Goal: Information Seeking & Learning: Learn about a topic

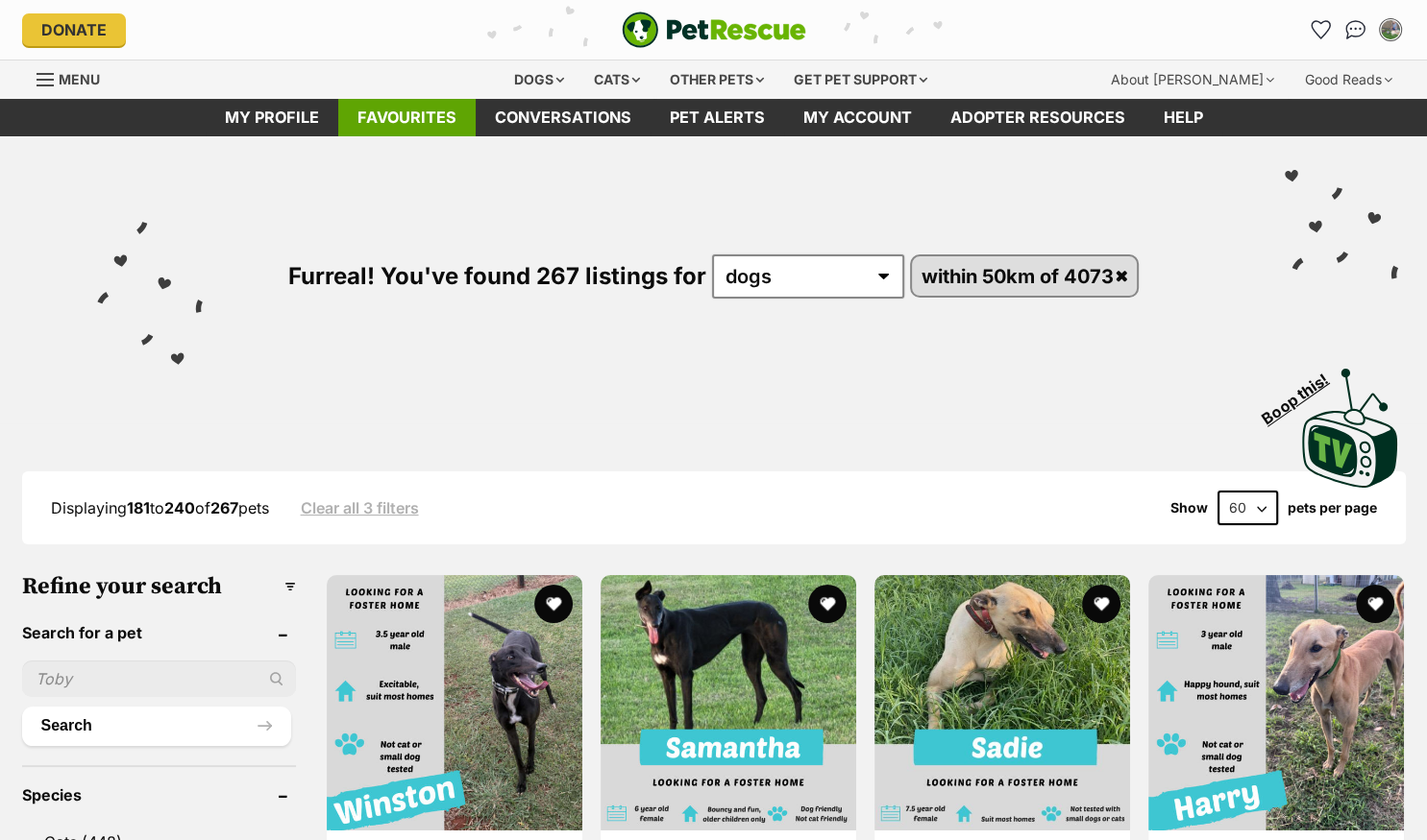
click at [409, 115] on link "Favourites" at bounding box center [407, 118] width 137 height 38
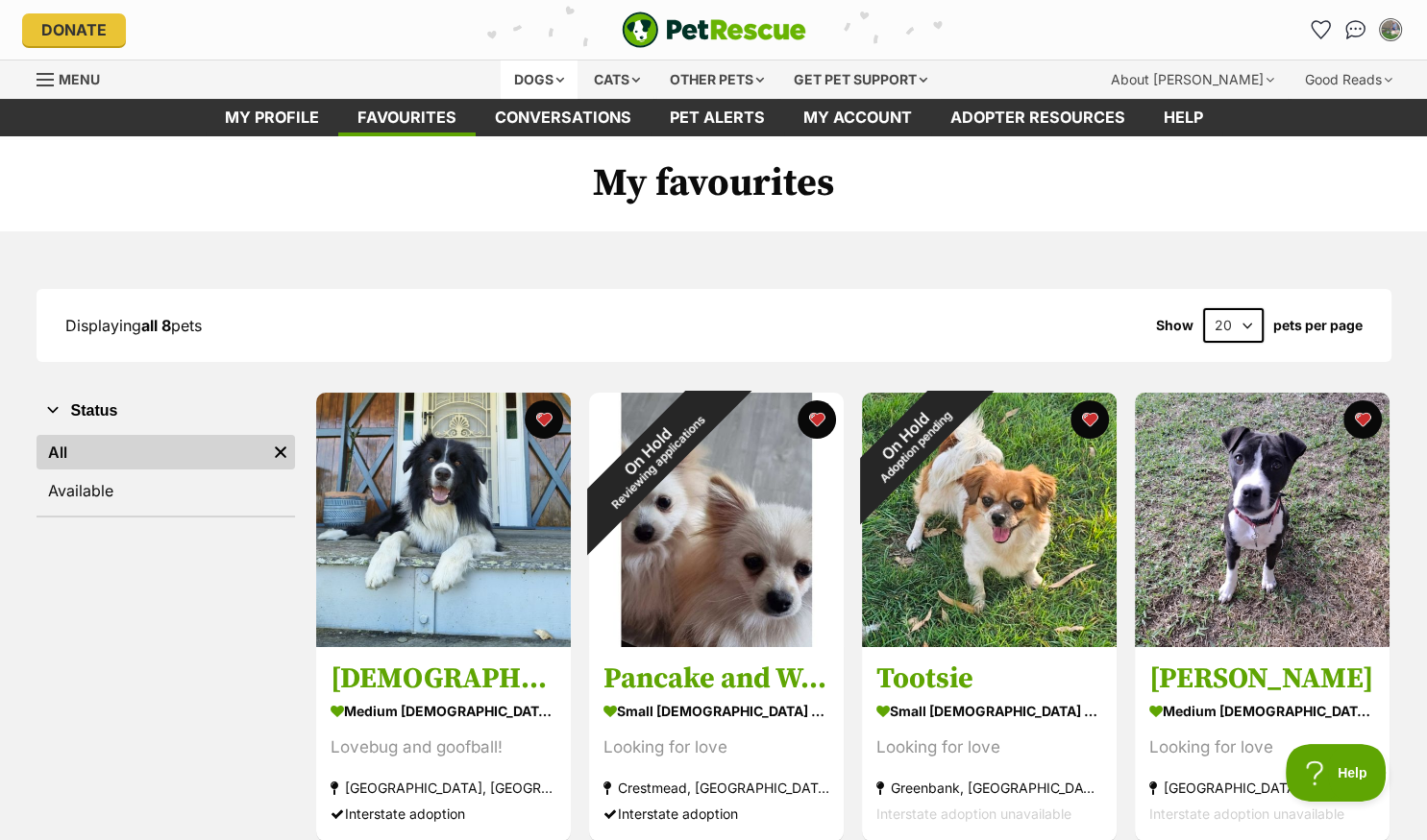
click at [521, 68] on div "Dogs" at bounding box center [539, 80] width 77 height 39
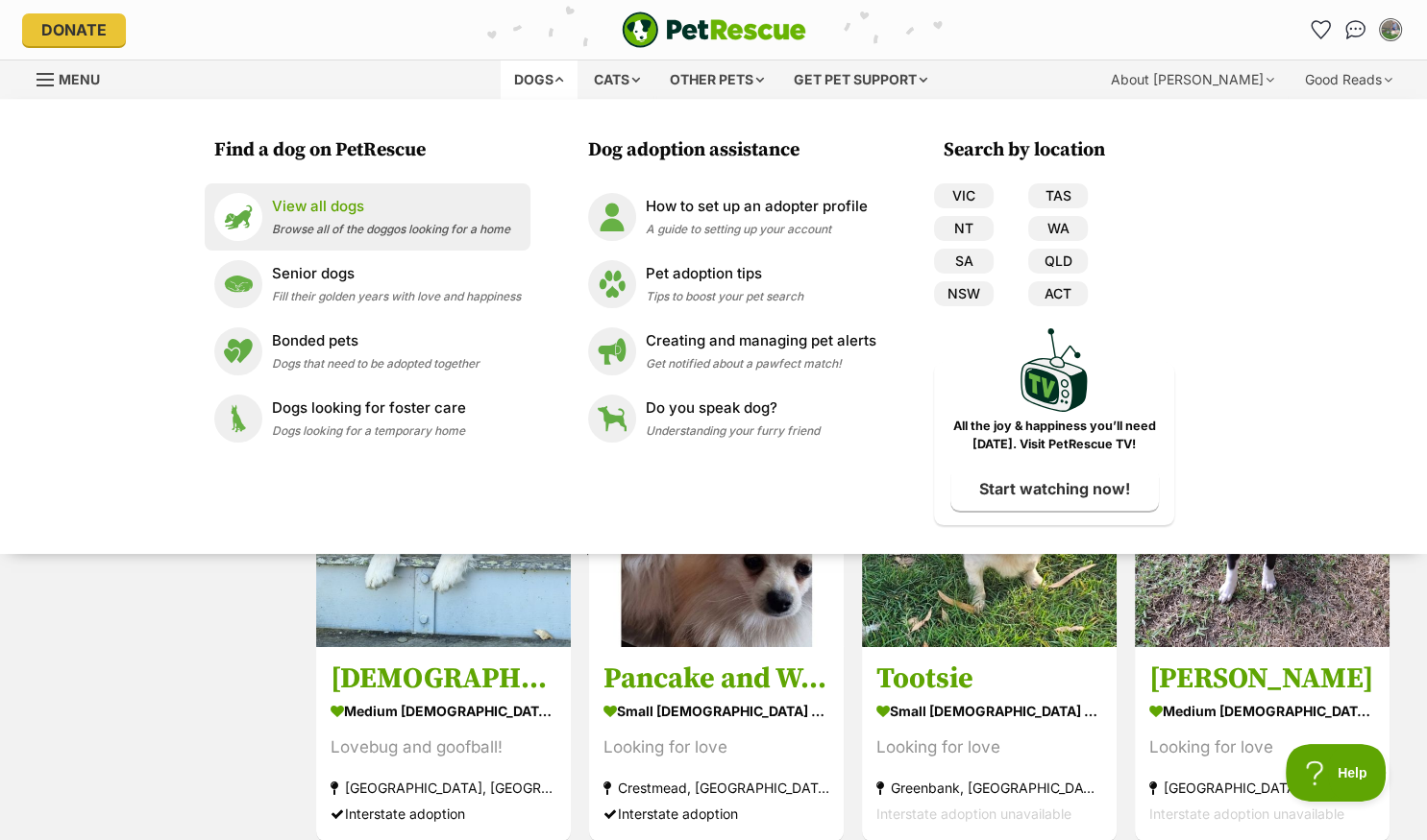
click at [300, 216] on p "View all dogs" at bounding box center [391, 206] width 238 height 22
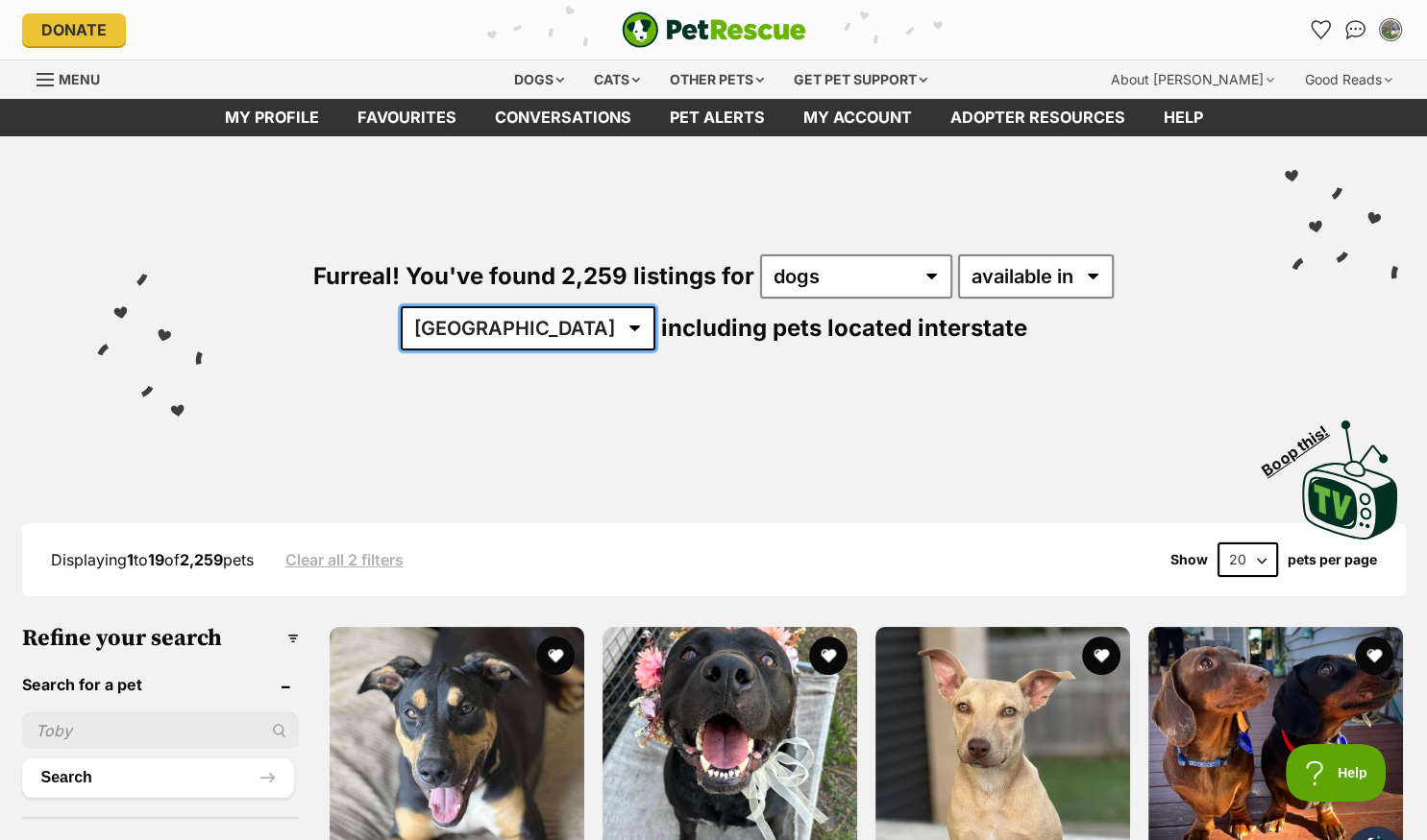
click at [400, 307] on select "[GEOGRAPHIC_DATA] [GEOGRAPHIC_DATA] [GEOGRAPHIC_DATA] [GEOGRAPHIC_DATA] [GEOGRA…" at bounding box center [528, 329] width 255 height 44
select select "QLD"
click option "QLD" at bounding box center [0, 0] width 0 height 0
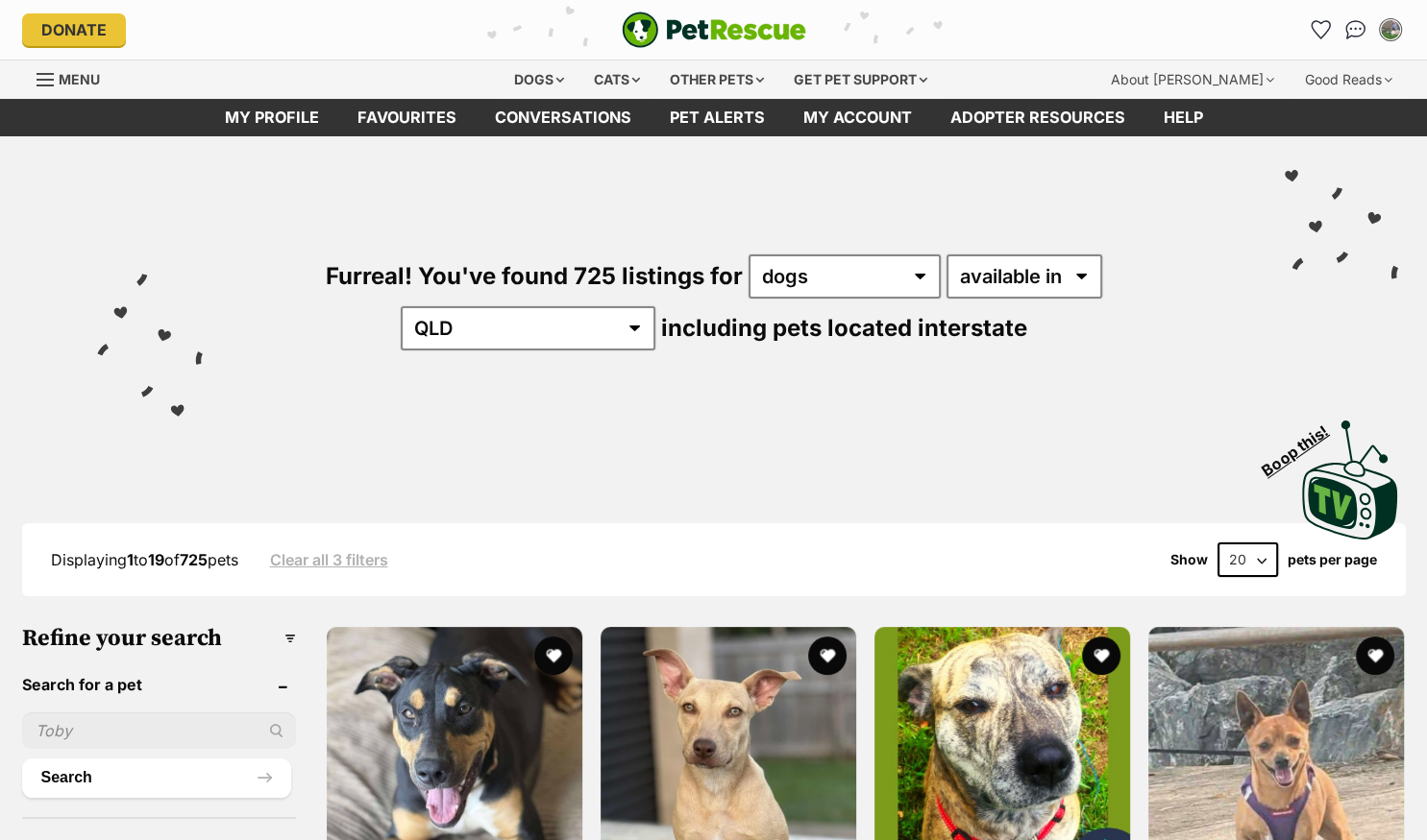
select select "disabled"
click option "located in" at bounding box center [0, 0] width 0 height 0
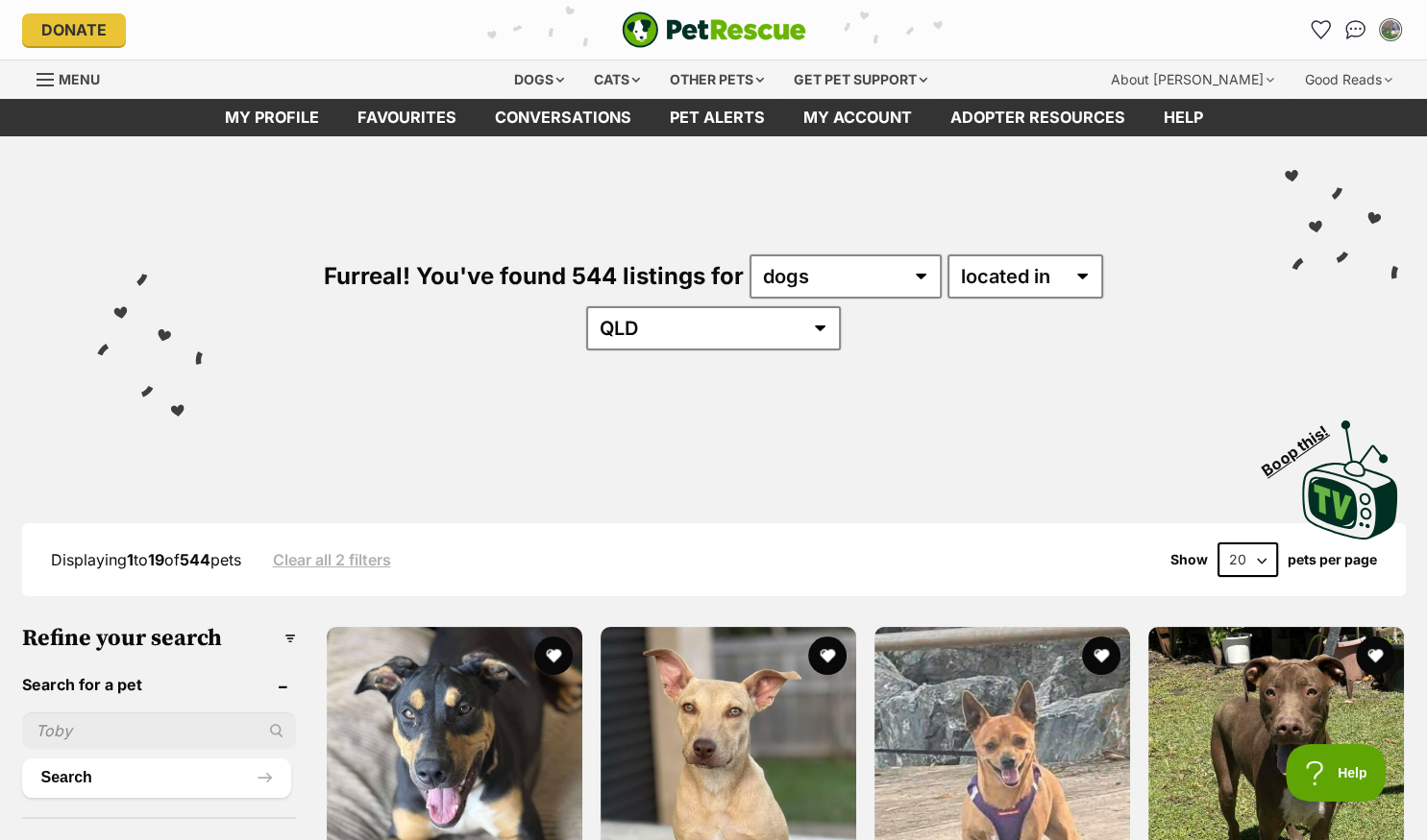
click at [1218, 543] on select "20 40 60" at bounding box center [1248, 560] width 61 height 35
select select "60"
click option "60" at bounding box center [0, 0] width 0 height 0
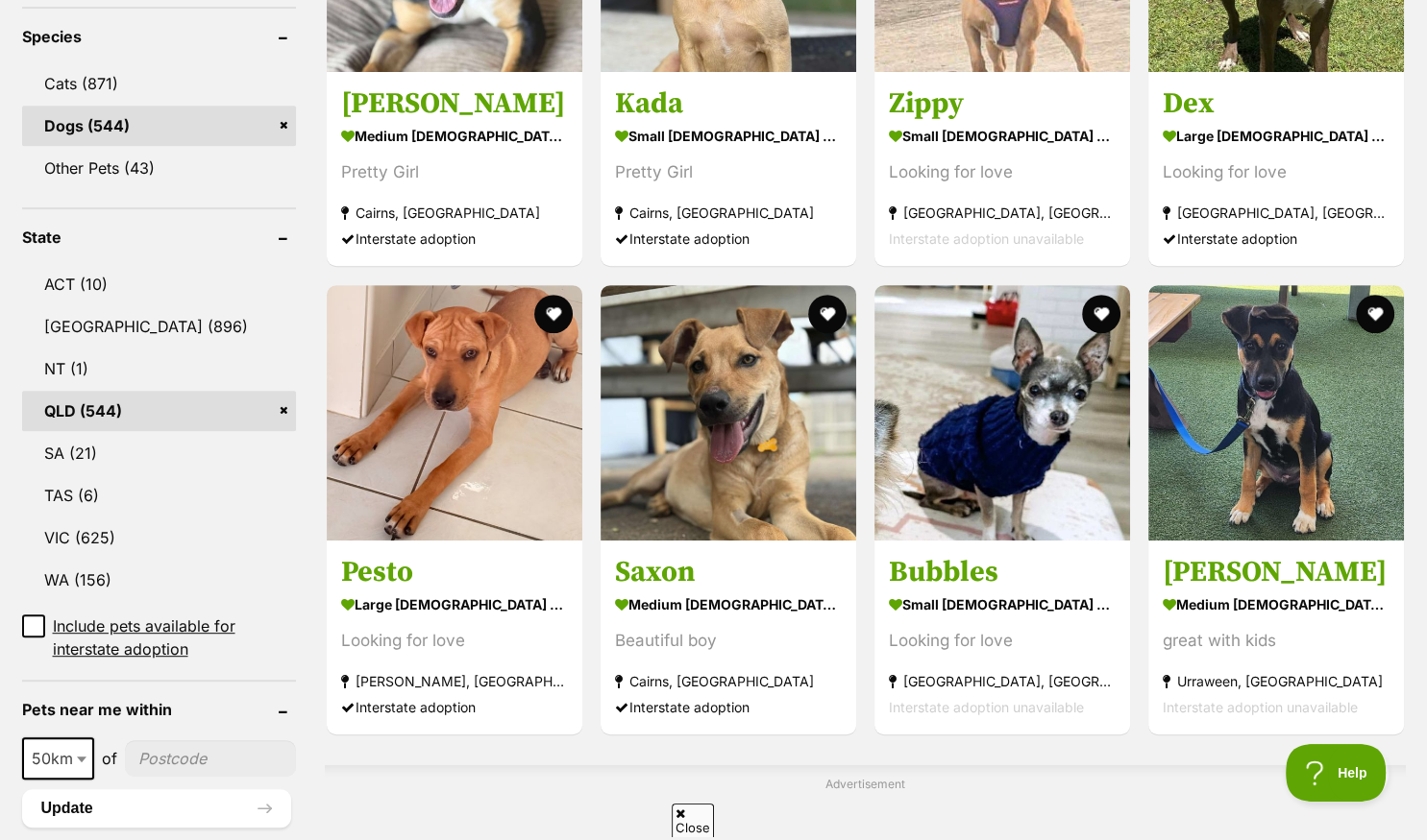
click at [202, 741] on input"] "postcode" at bounding box center [209, 759] width 171 height 37
type input"] "4073"
click at [162, 790] on button "Update" at bounding box center [156, 809] width 269 height 39
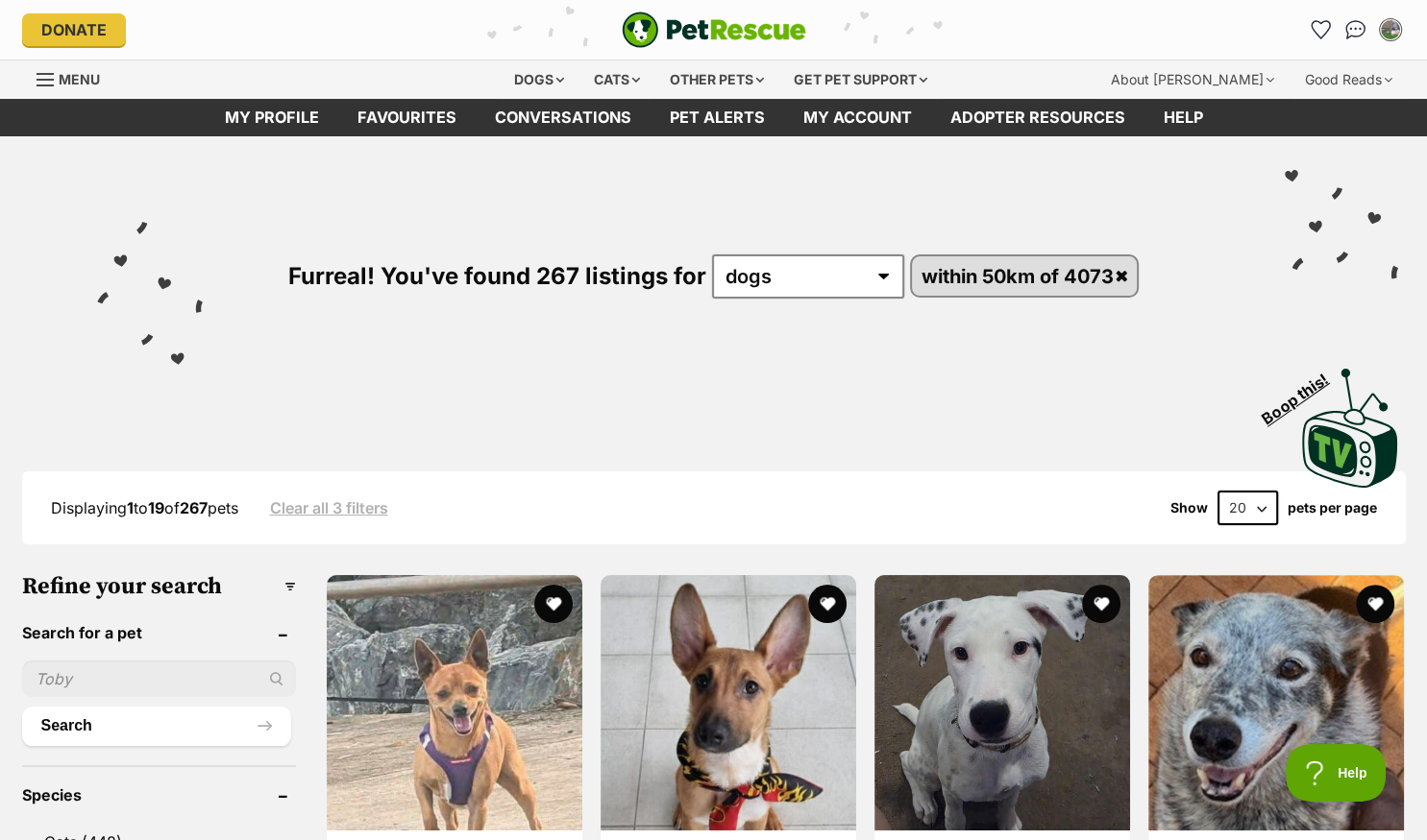
click at [1218, 491] on select "20 40 60" at bounding box center [1248, 508] width 61 height 35
select select "60"
click option "60" at bounding box center [0, 0] width 0 height 0
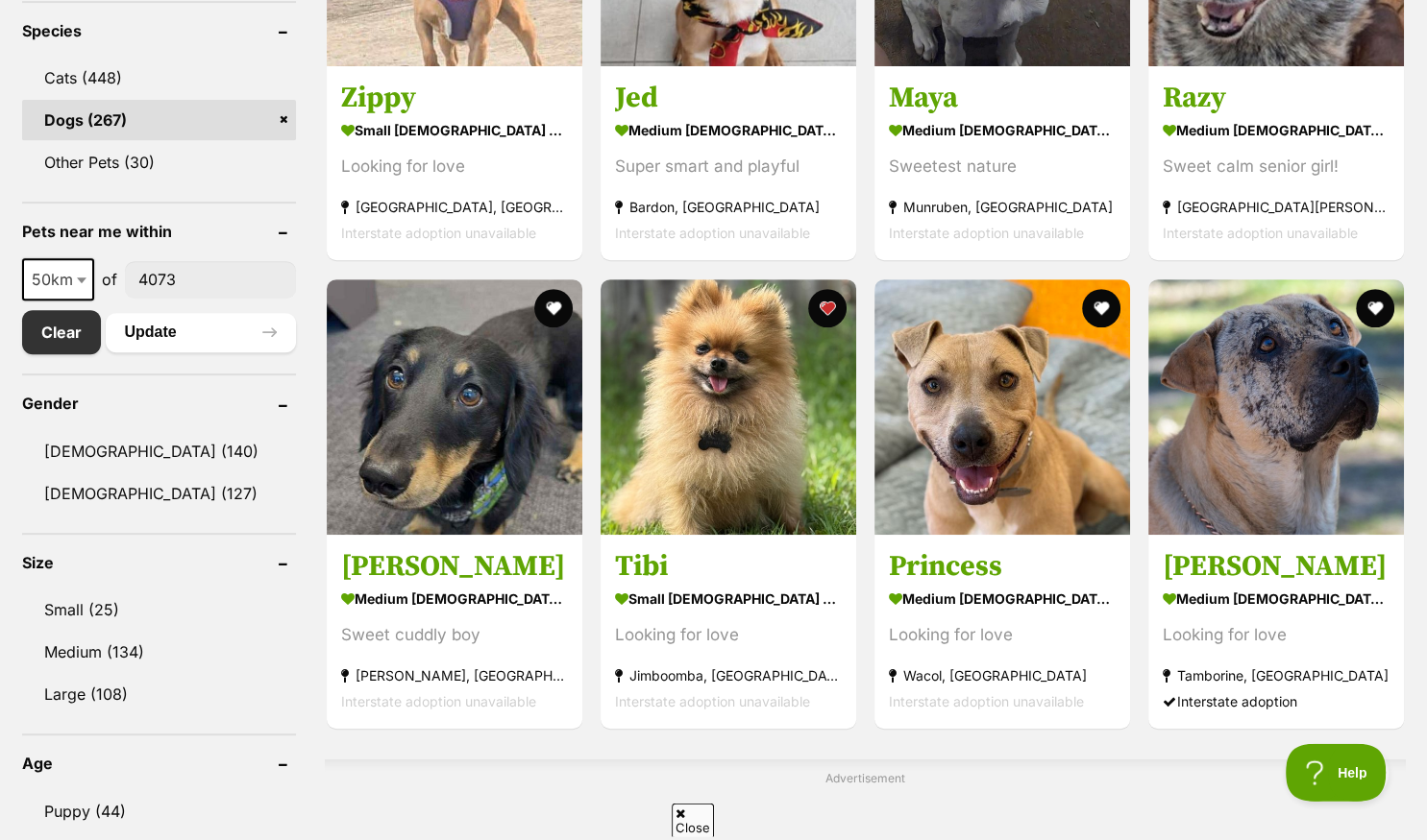
scroll to position [810, 0]
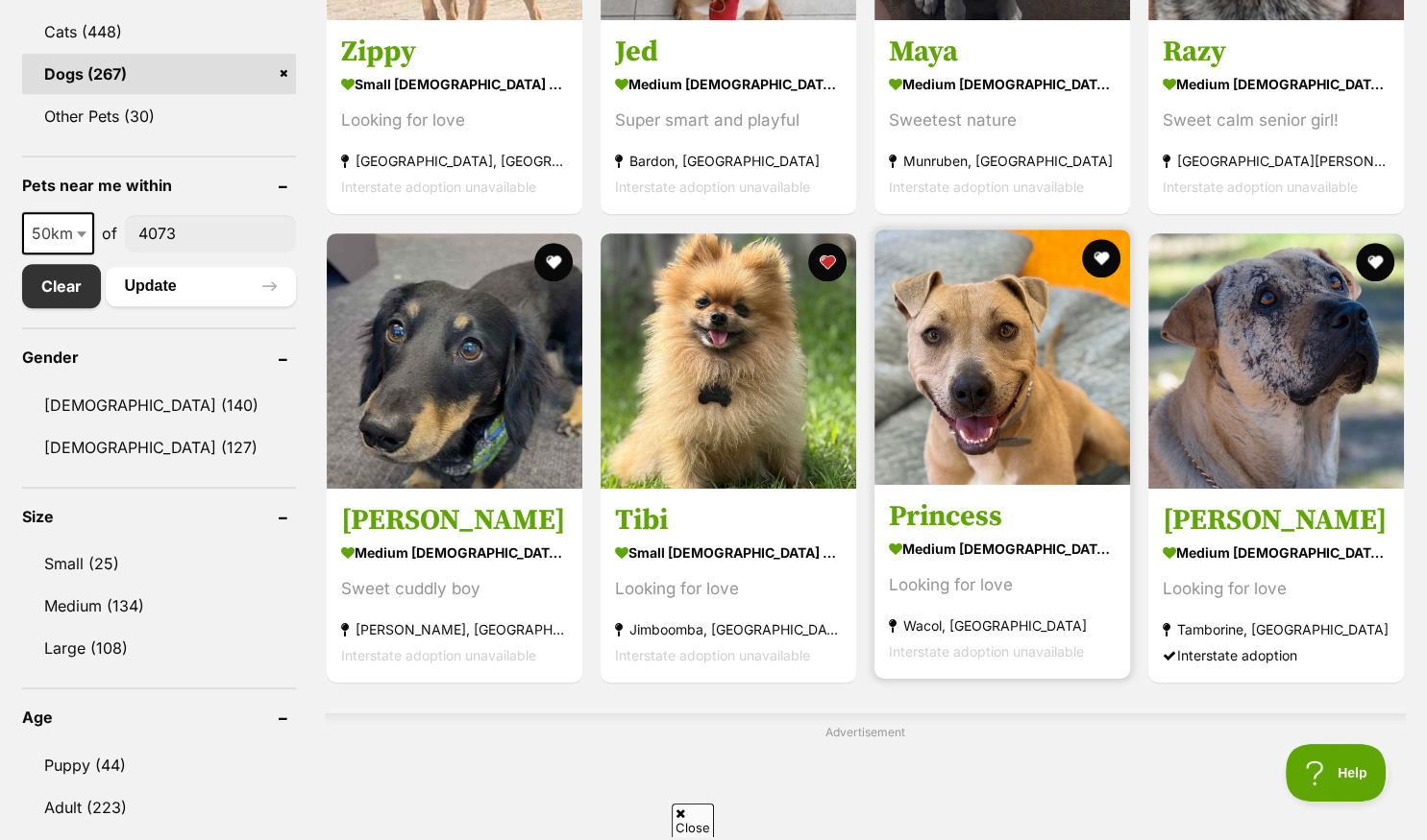
click at [936, 436] on img at bounding box center [1002, 357] width 256 height 256
click at [1098, 255] on button "favourite" at bounding box center [1101, 258] width 42 height 42
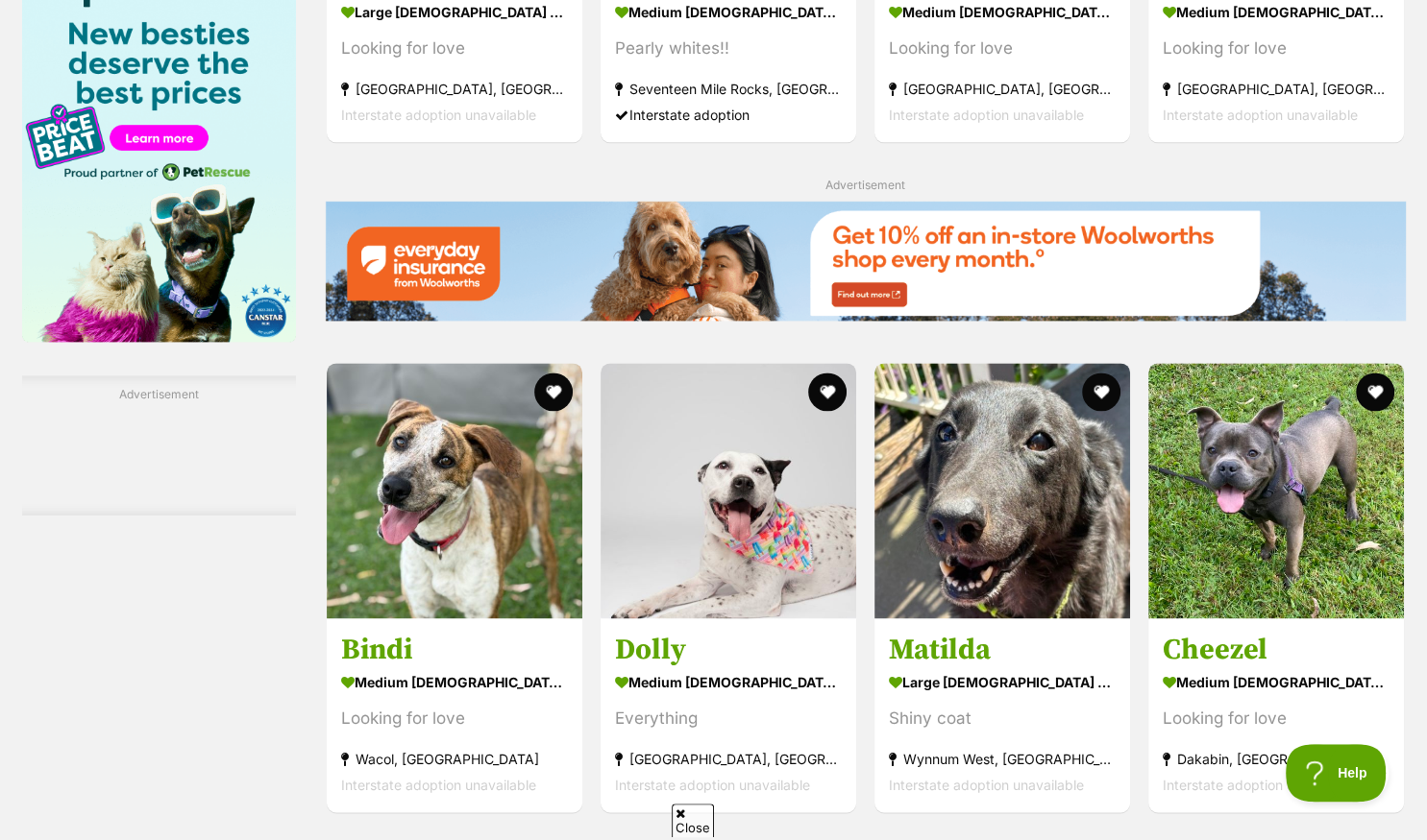
scroll to position [2535, 0]
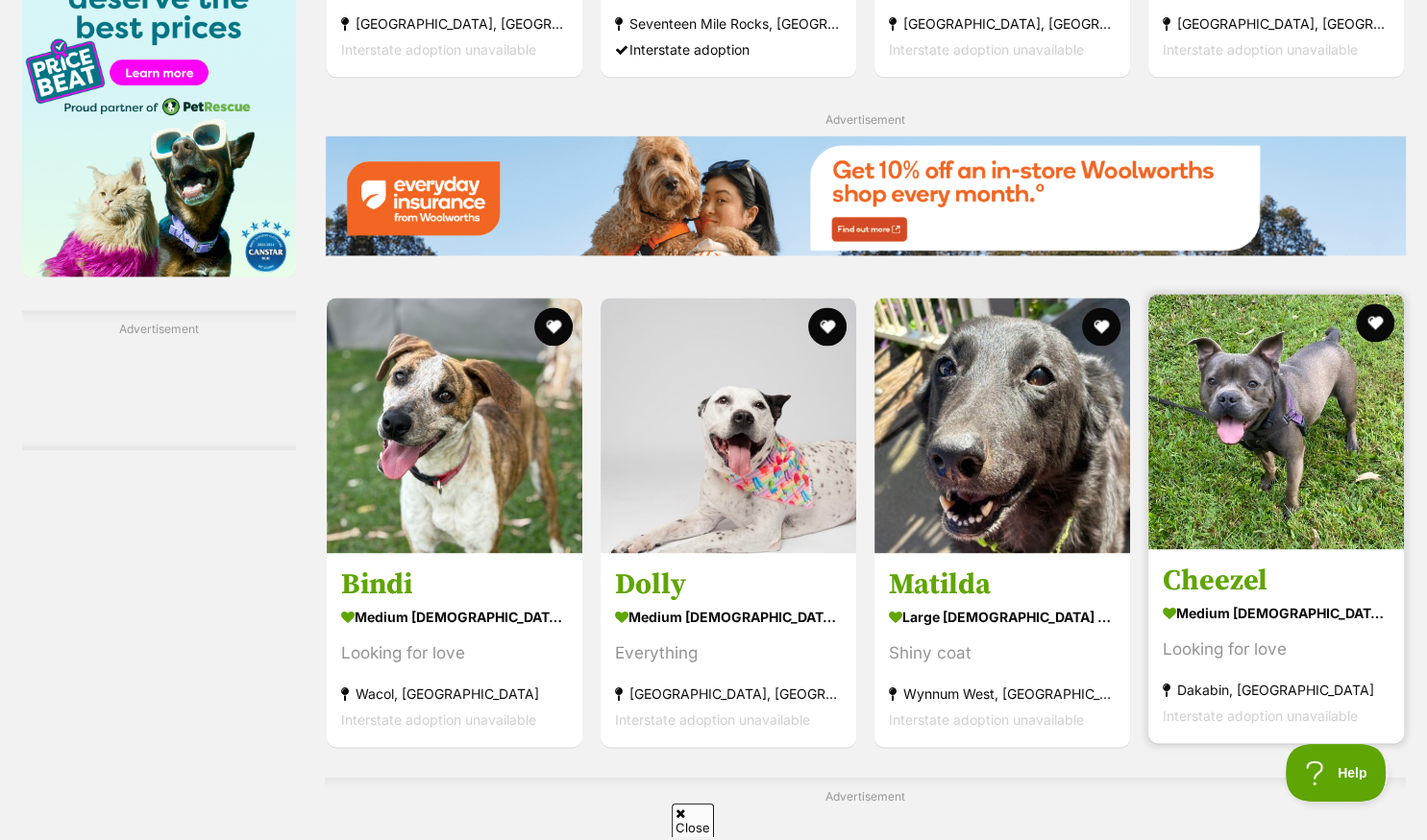
click at [1244, 494] on img at bounding box center [1276, 421] width 256 height 256
click at [1377, 329] on button "favourite" at bounding box center [1375, 323] width 42 height 42
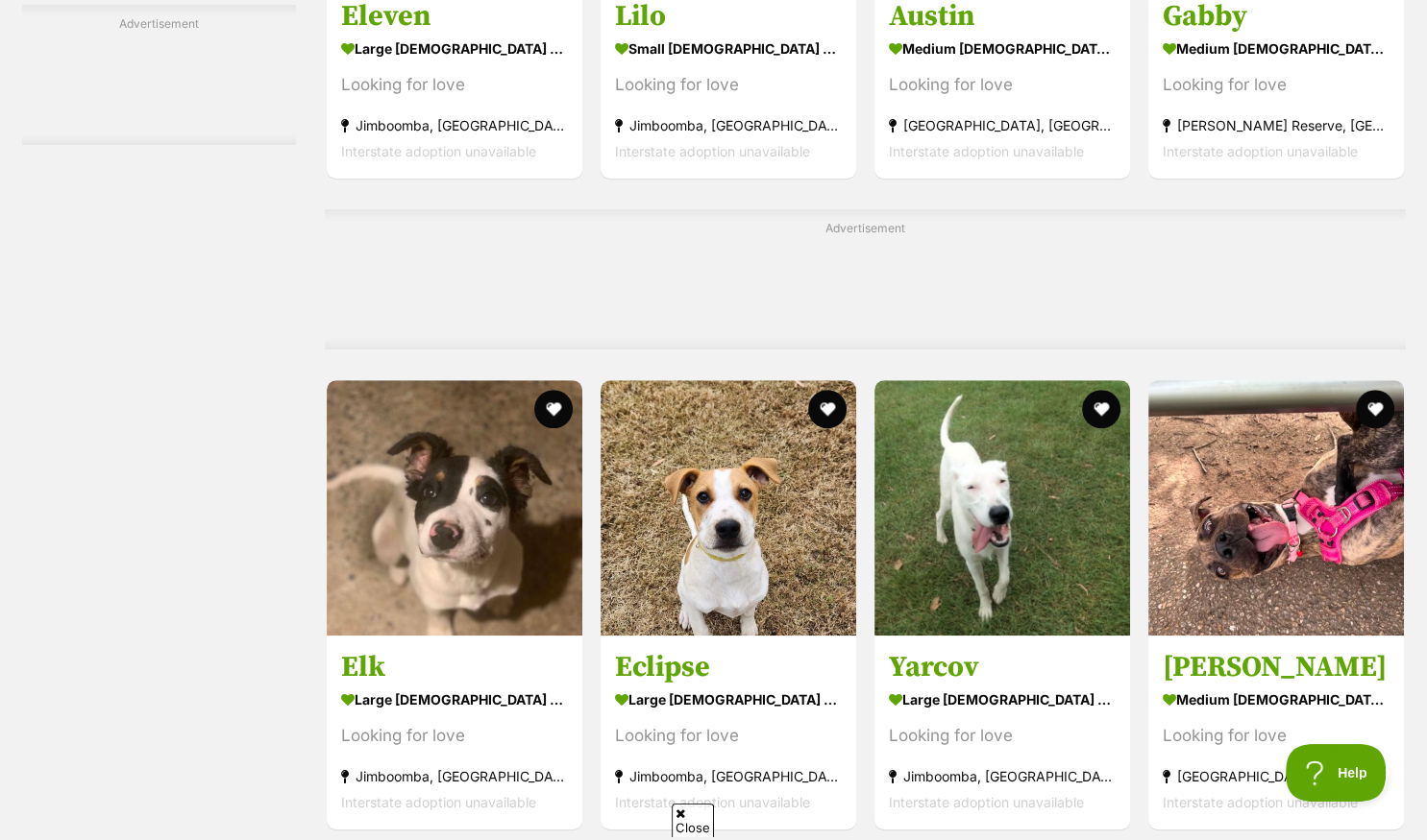
scroll to position [8823, 0]
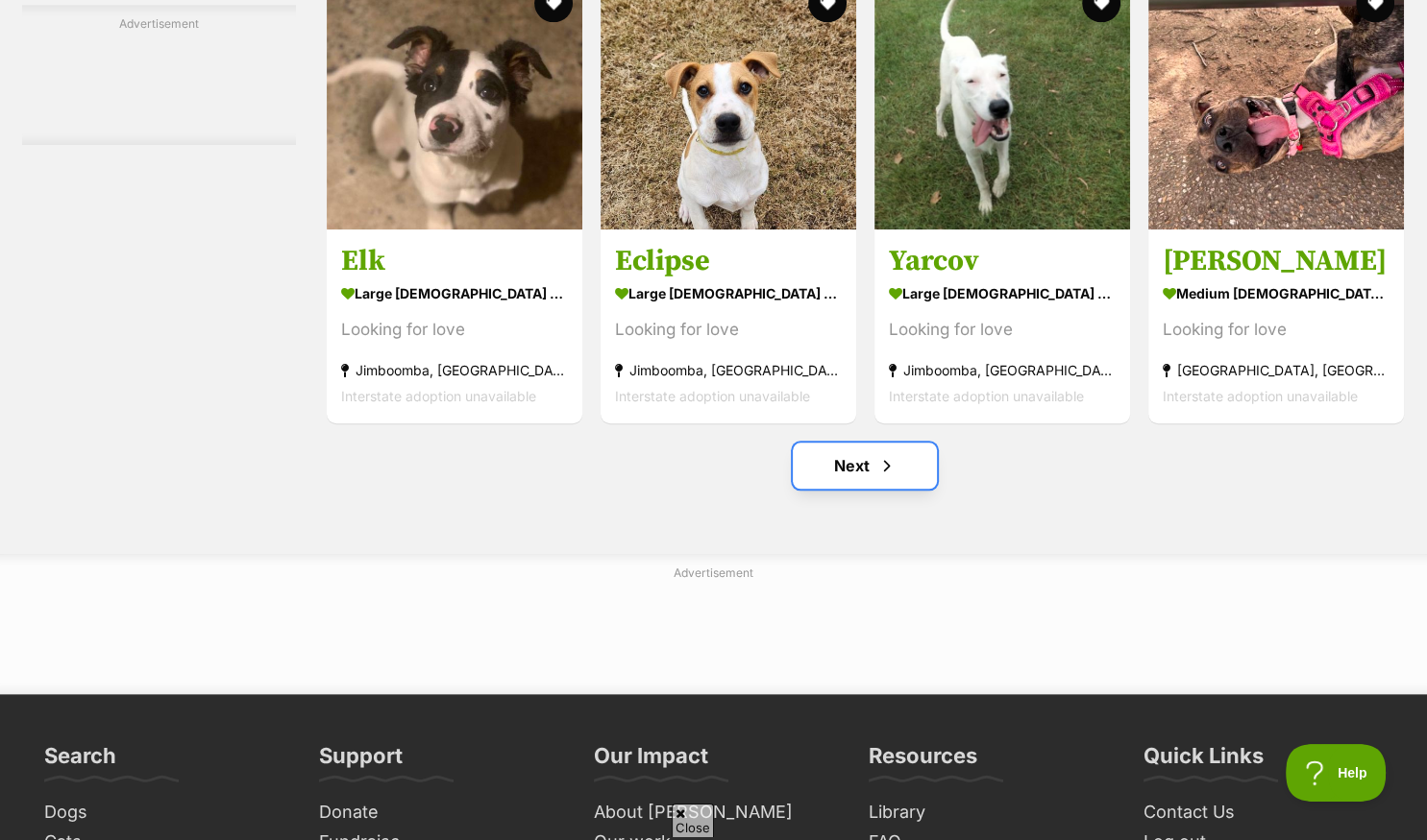
click at [872, 466] on link "Next" at bounding box center [864, 466] width 144 height 46
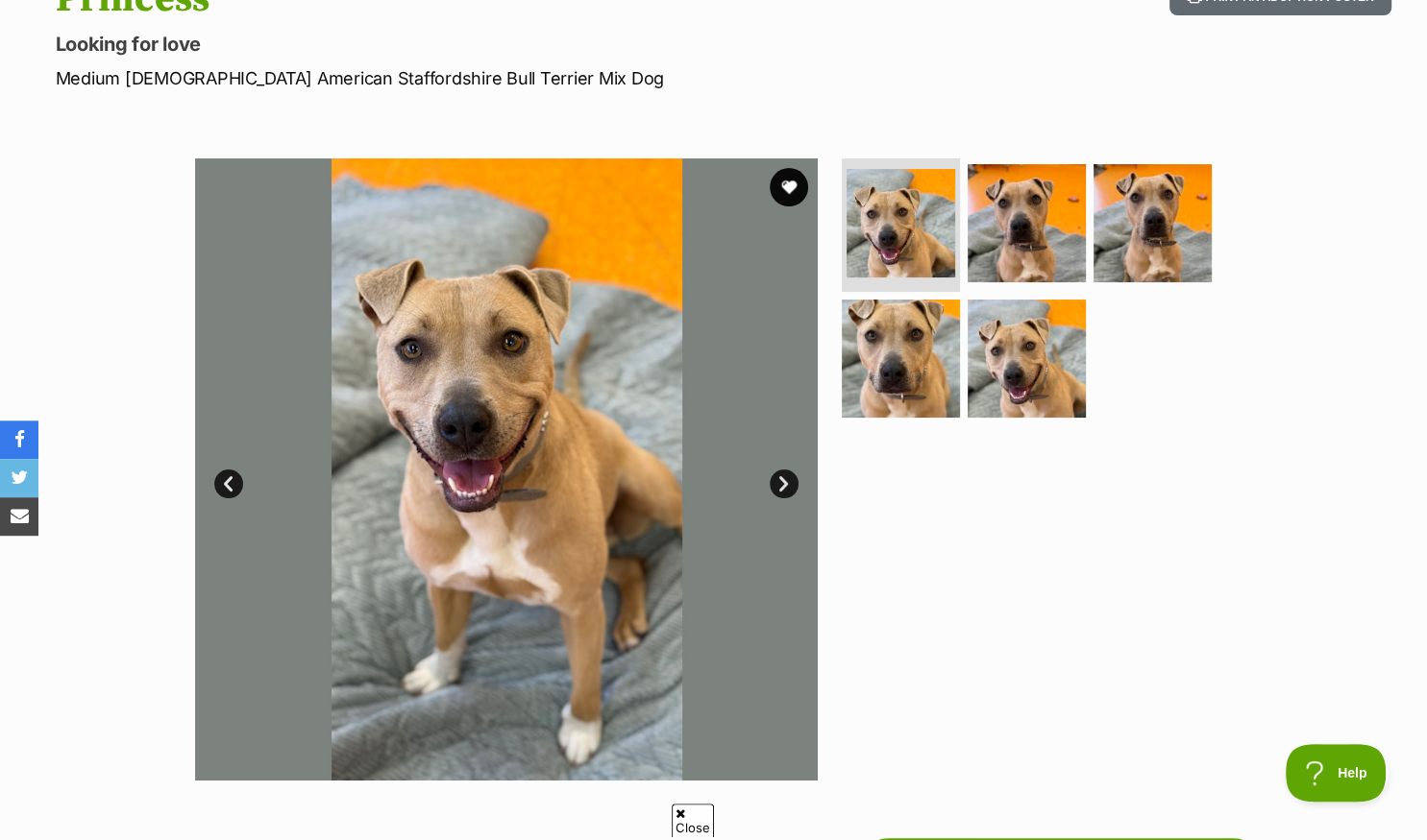
scroll to position [203, 0]
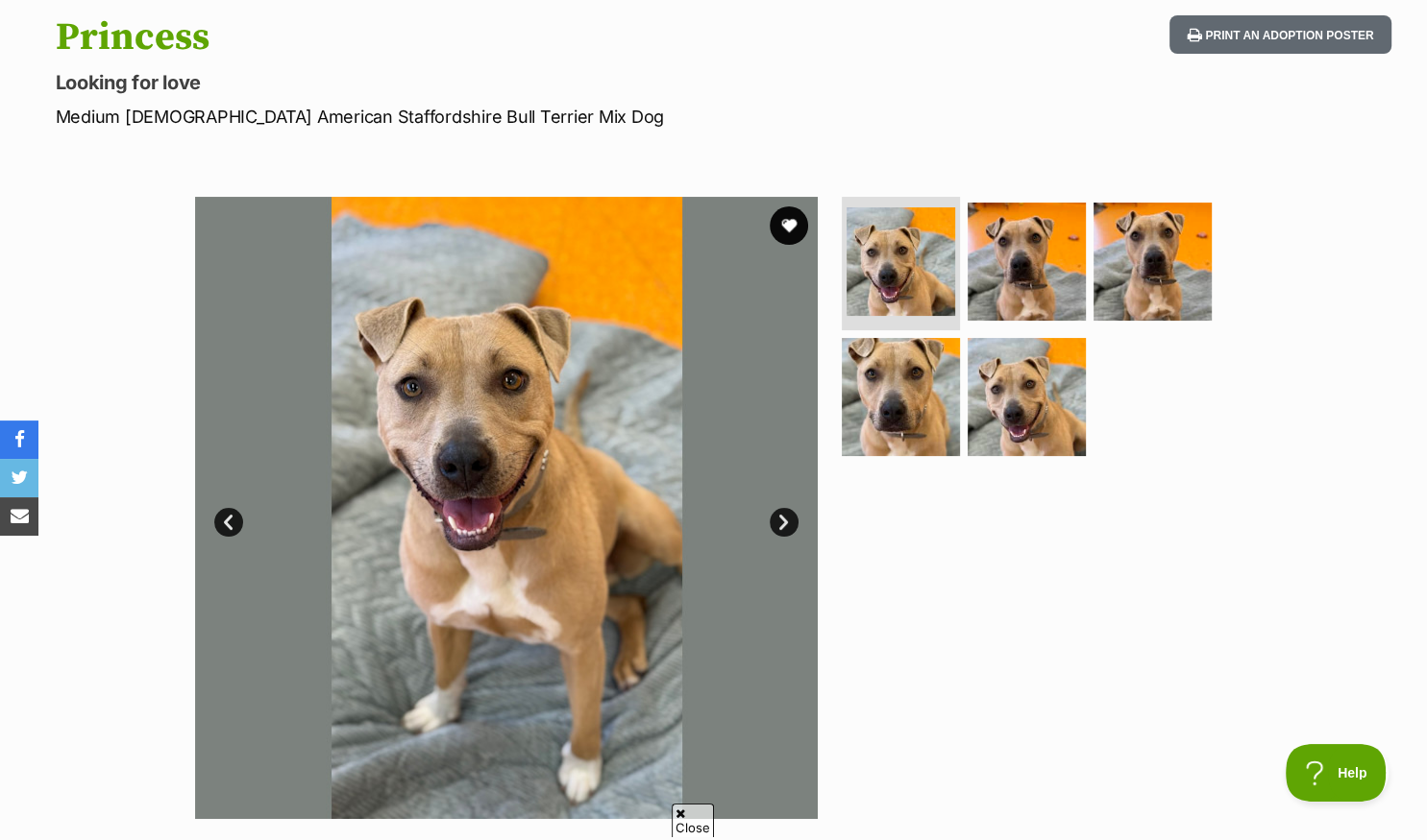
click at [775, 524] on link "Next" at bounding box center [784, 523] width 29 height 29
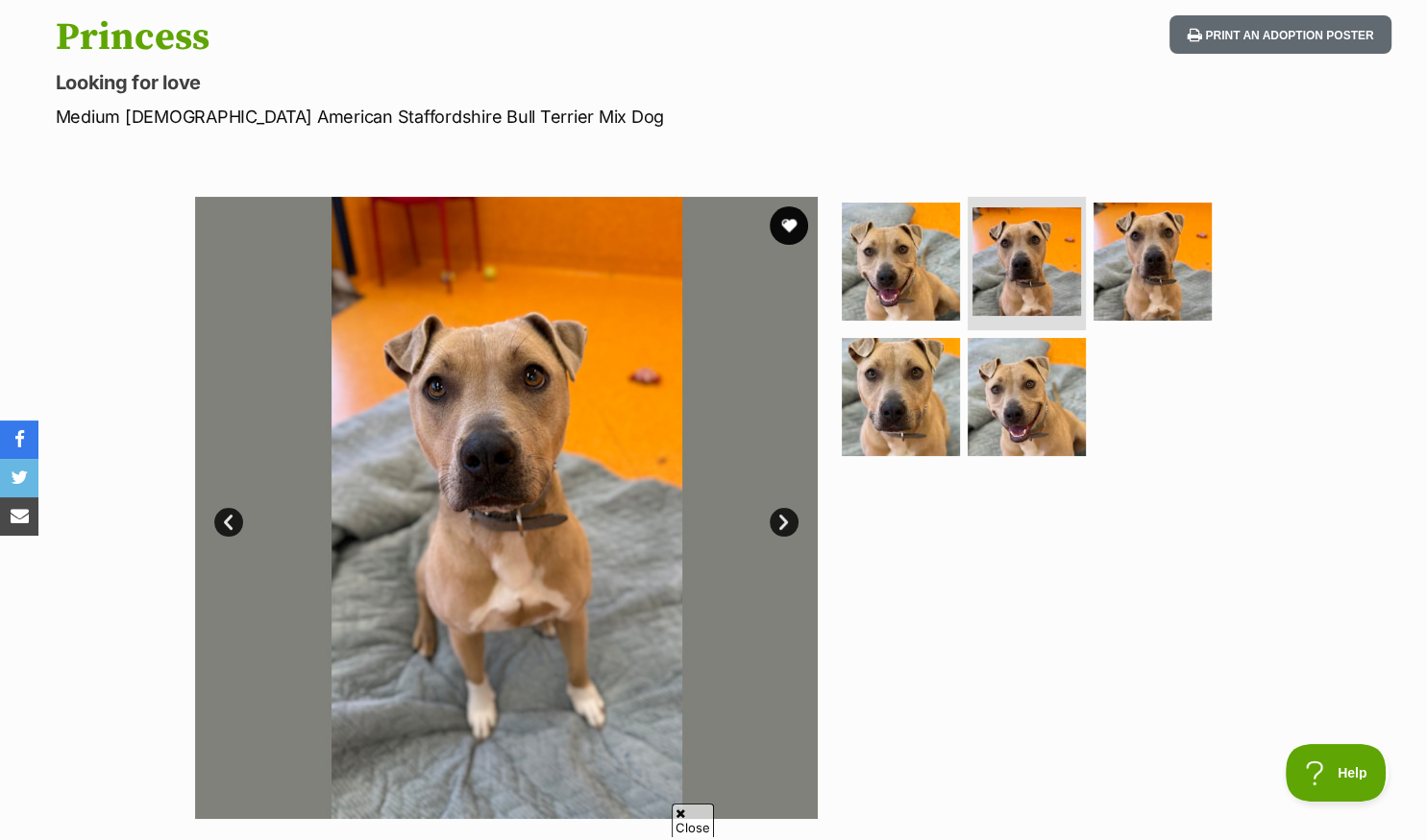
click at [775, 524] on link "Next" at bounding box center [784, 523] width 29 height 29
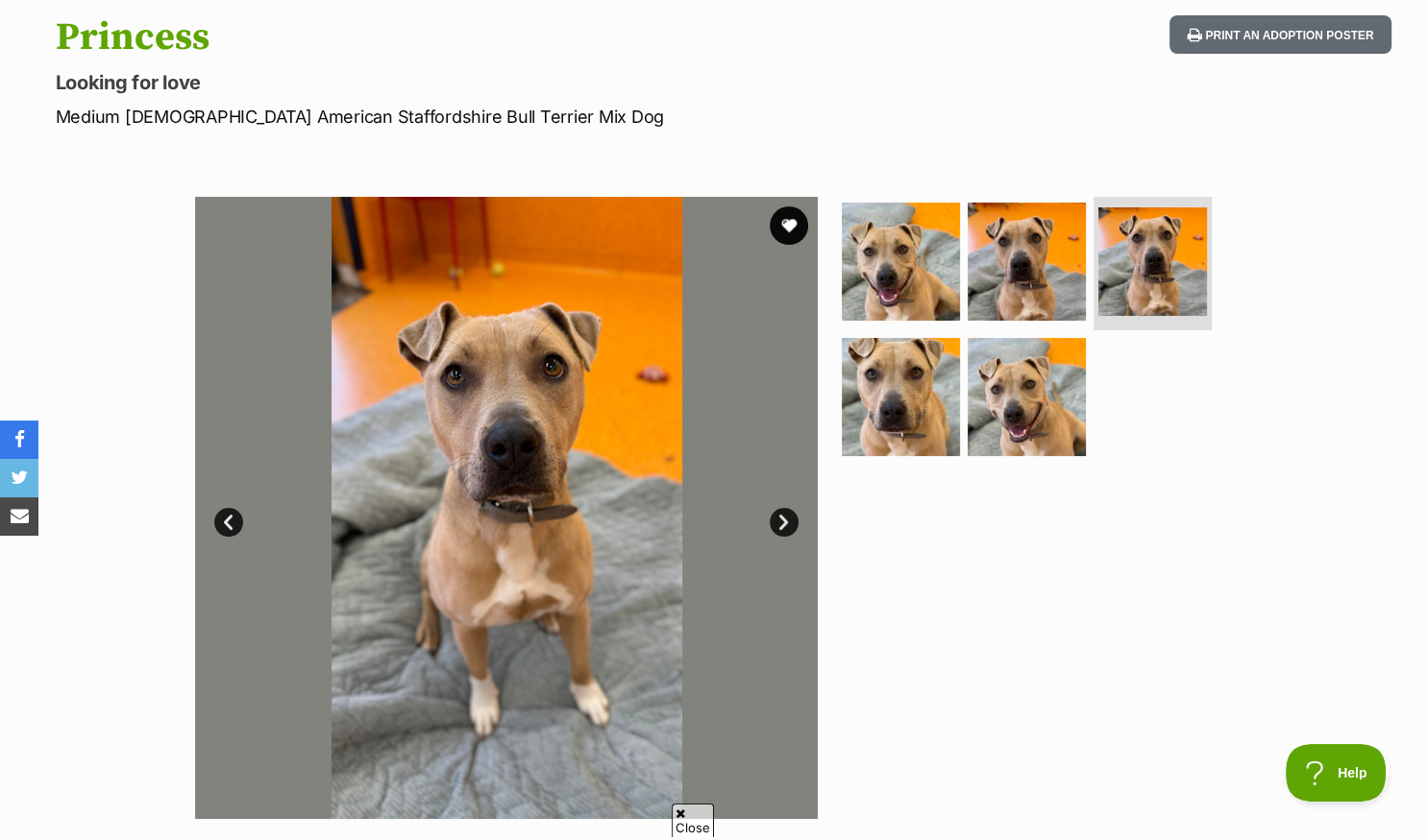
click at [775, 524] on link "Next" at bounding box center [784, 523] width 29 height 29
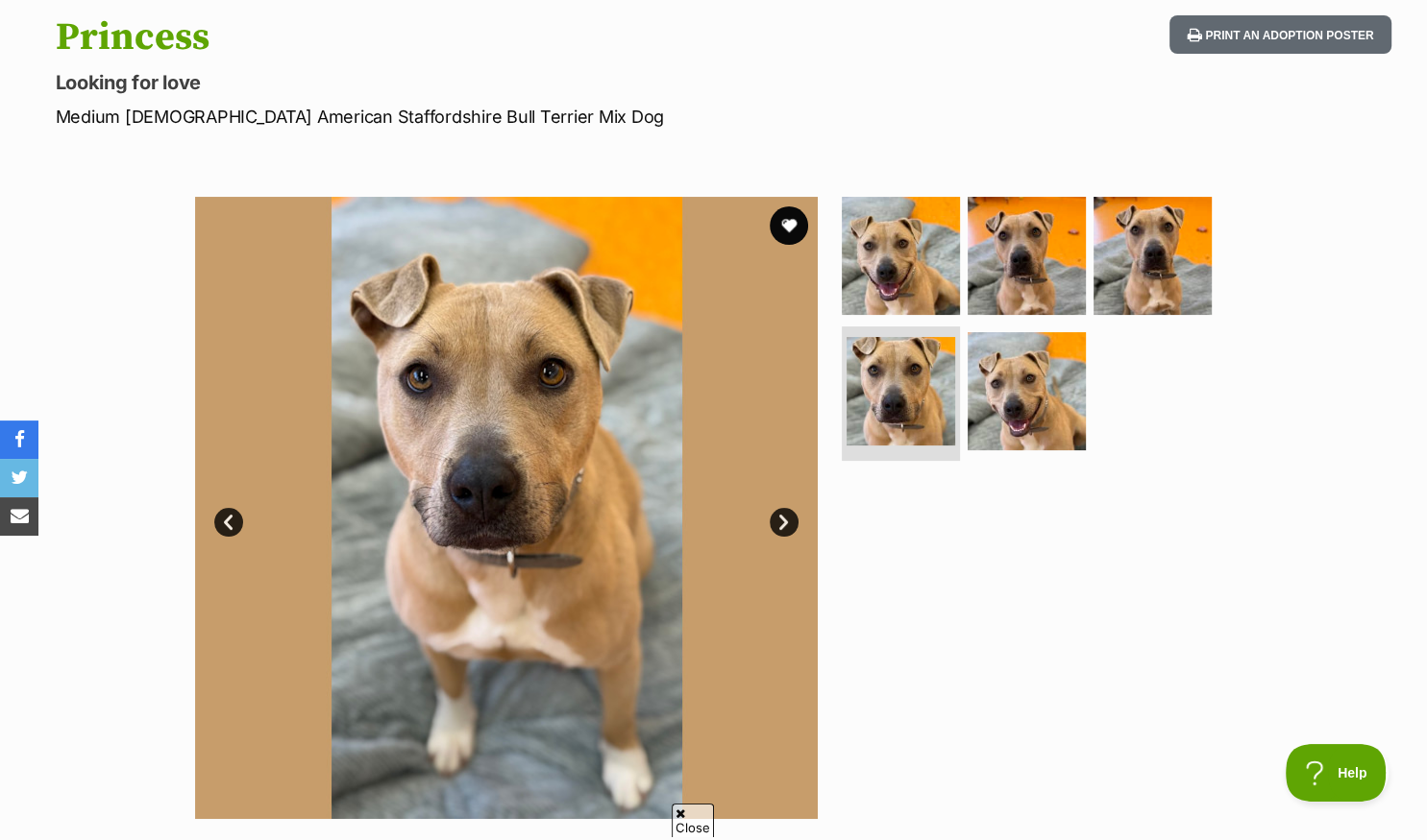
click at [775, 524] on link "Next" at bounding box center [784, 523] width 29 height 29
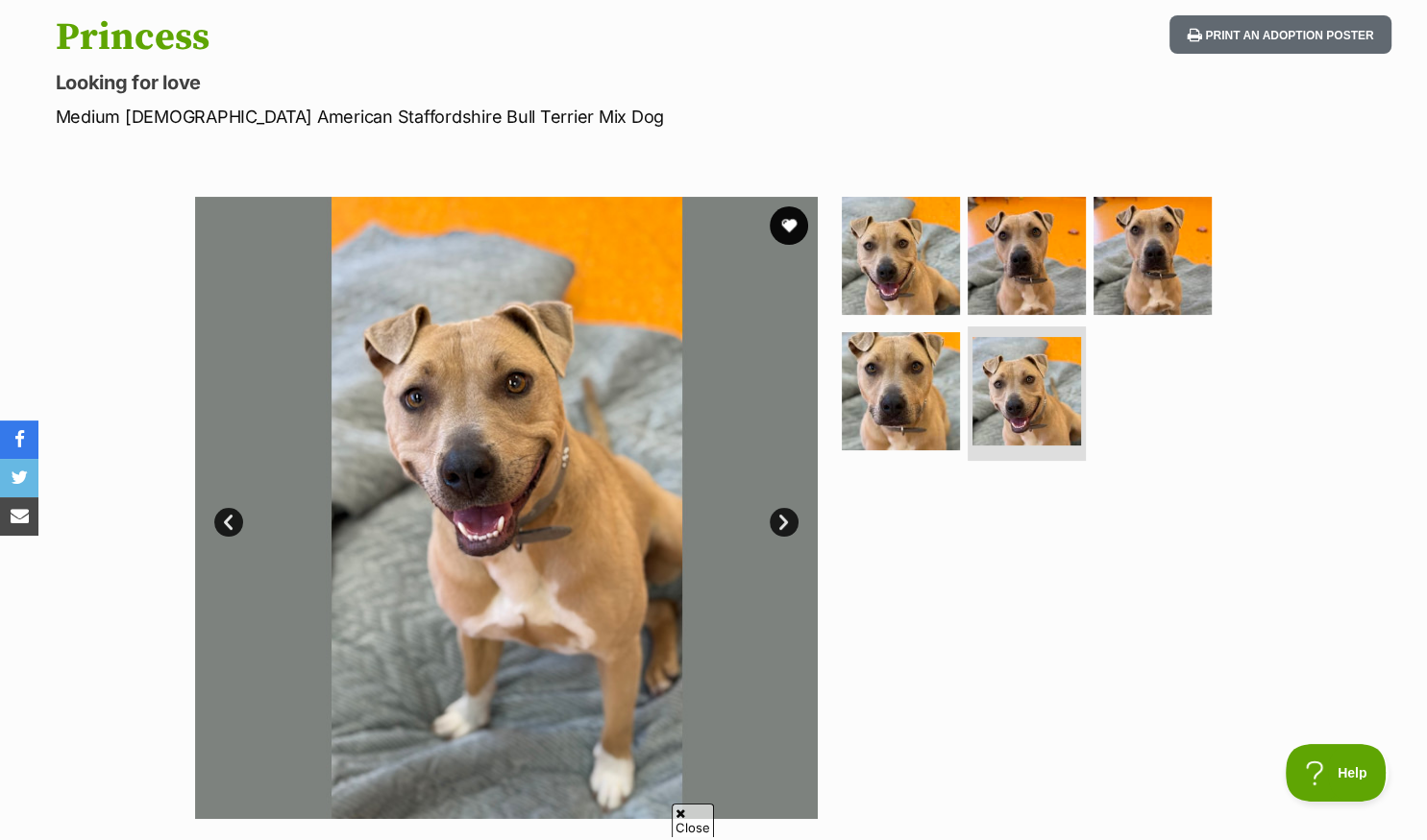
click at [775, 524] on link "Next" at bounding box center [784, 523] width 29 height 29
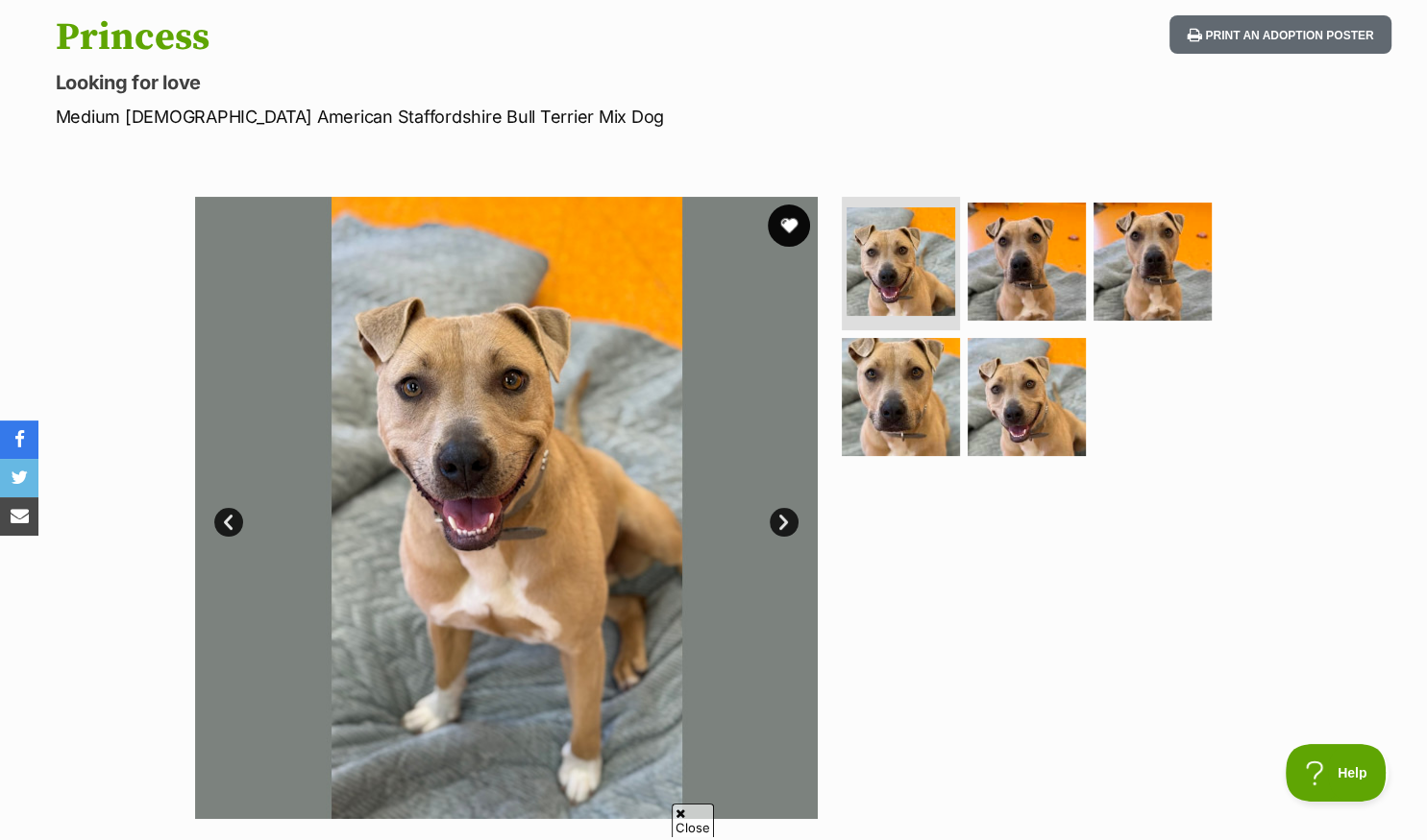
click at [786, 217] on button "favourite" at bounding box center [789, 226] width 42 height 42
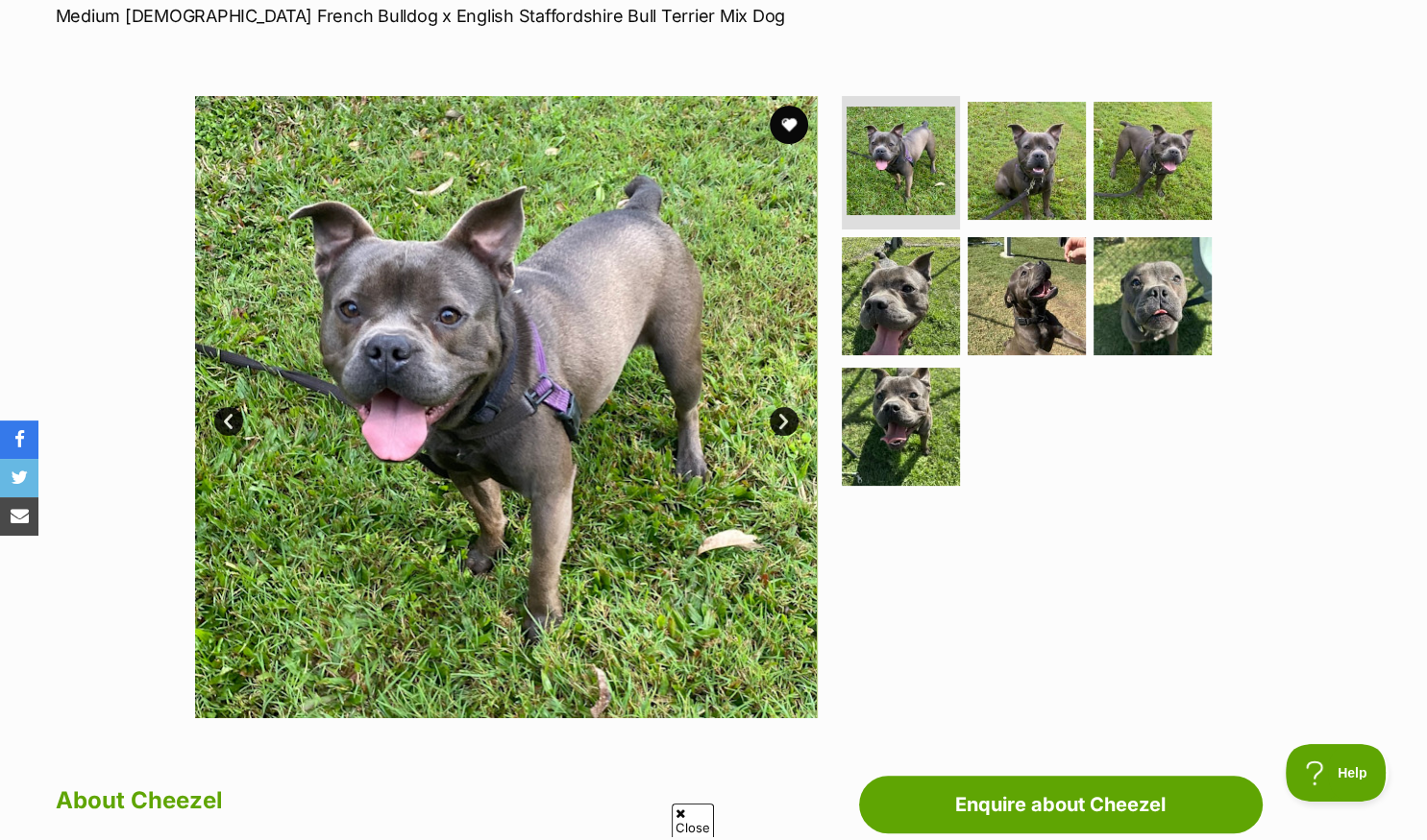
scroll to position [203, 0]
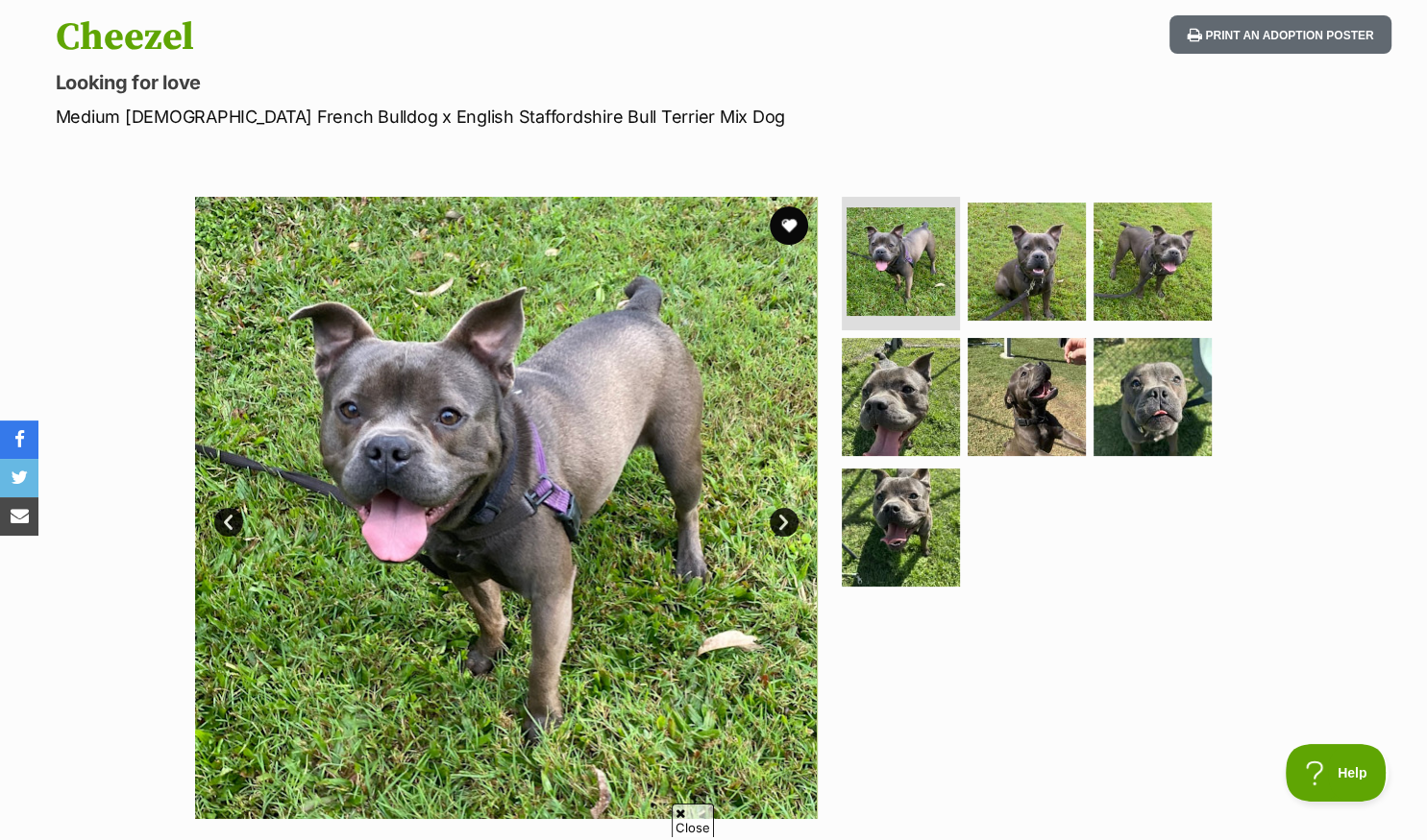
click at [778, 519] on link "Next" at bounding box center [784, 523] width 29 height 29
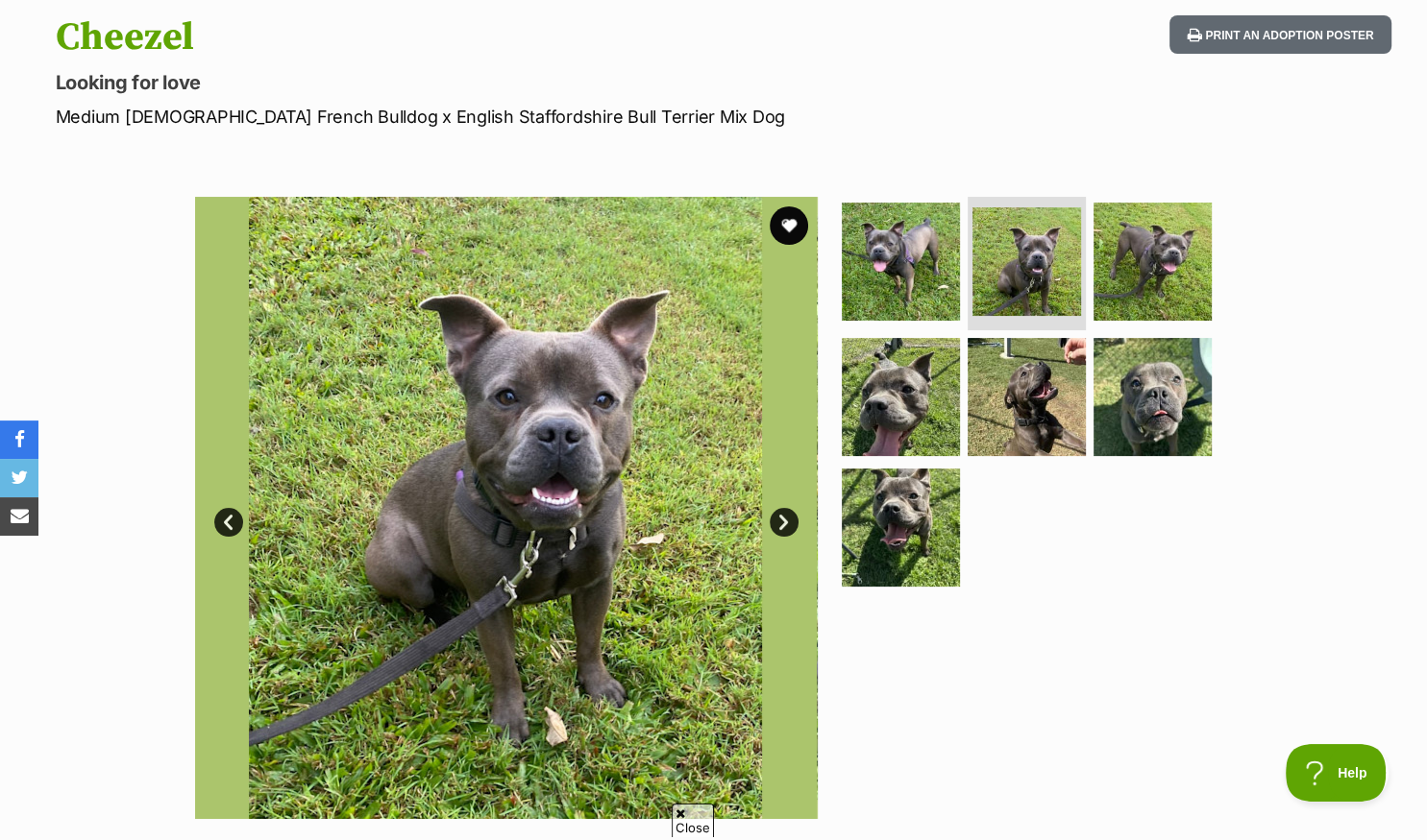
click at [778, 519] on link "Next" at bounding box center [784, 523] width 29 height 29
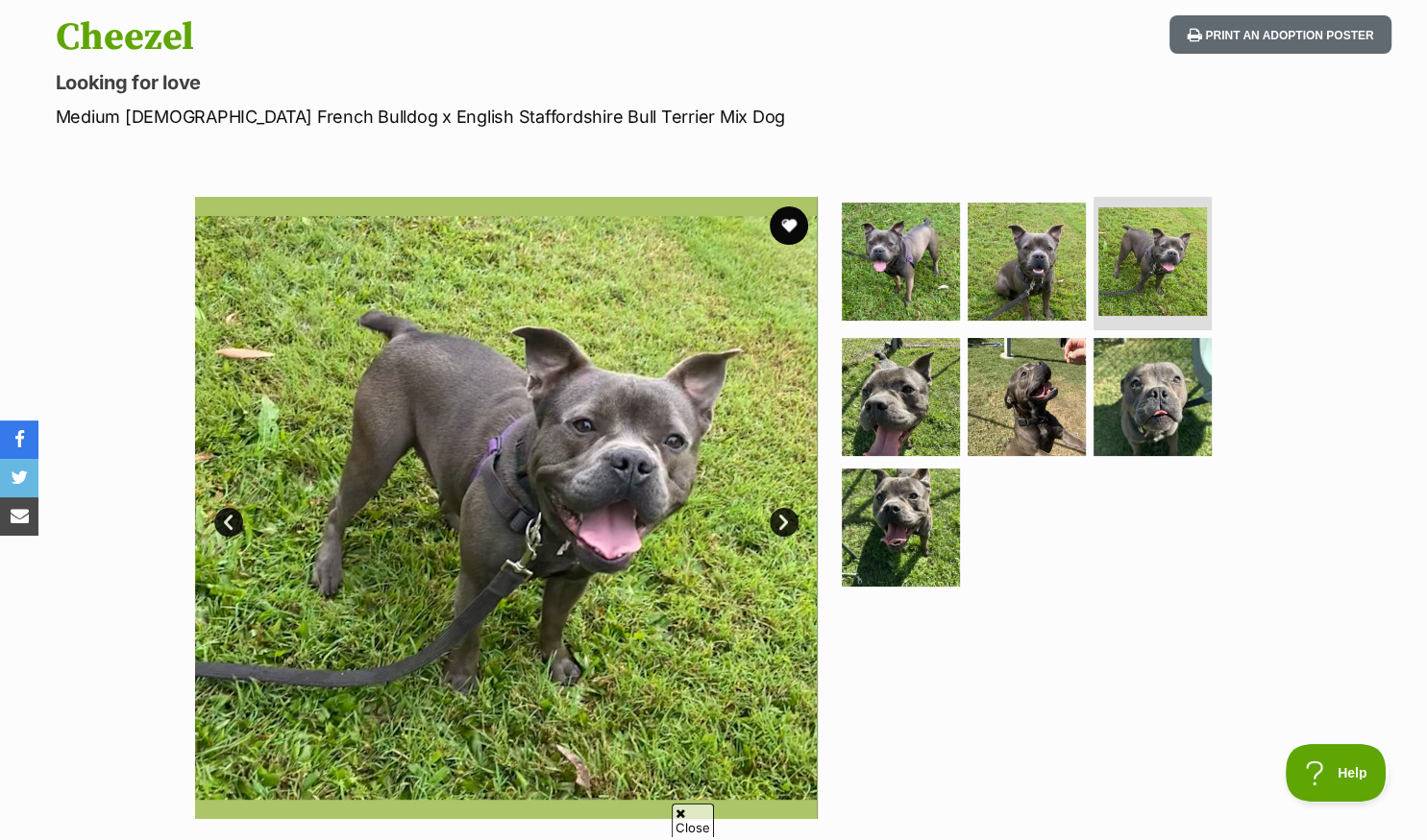
click at [778, 519] on link "Next" at bounding box center [784, 523] width 29 height 29
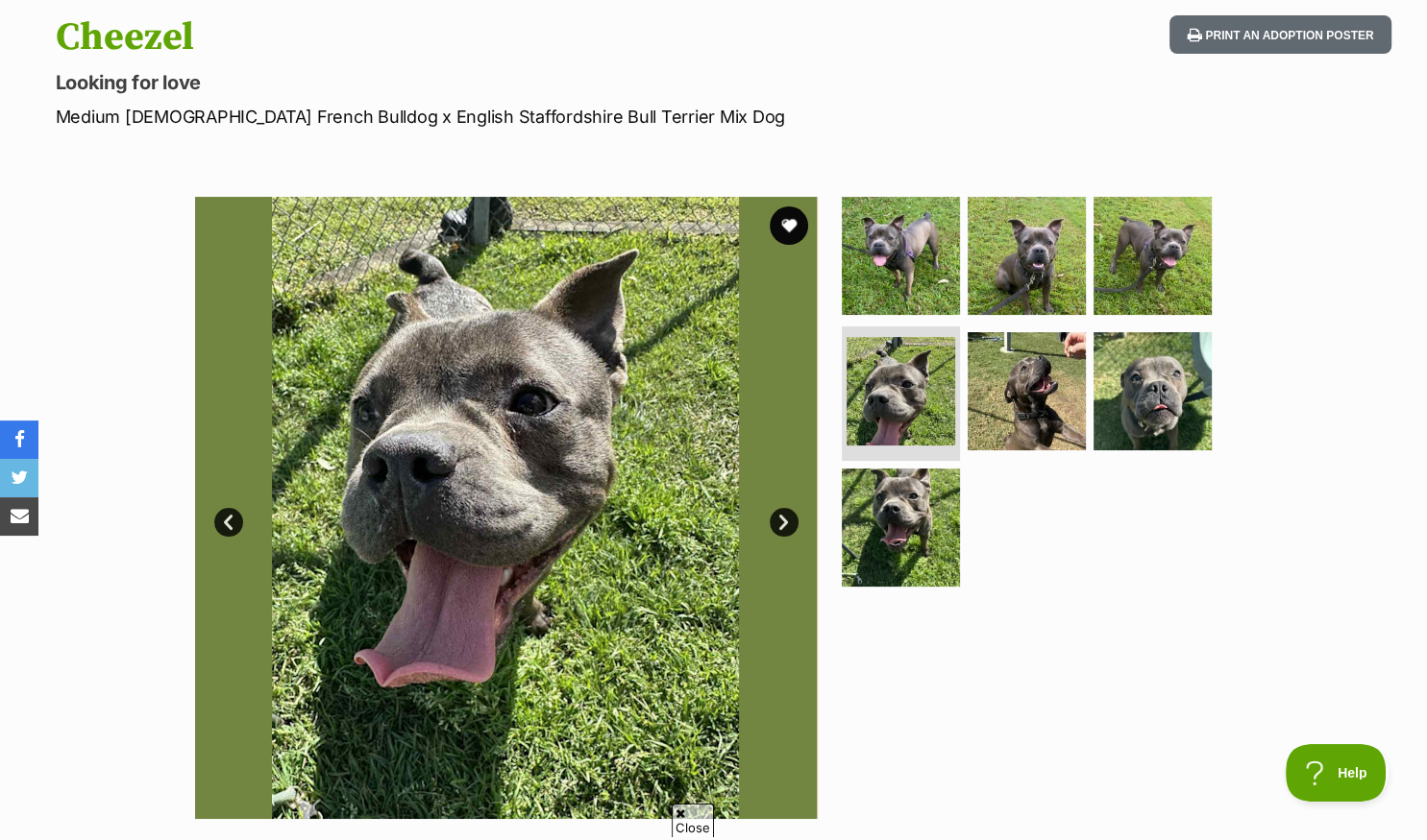
click at [778, 519] on link "Next" at bounding box center [784, 523] width 29 height 29
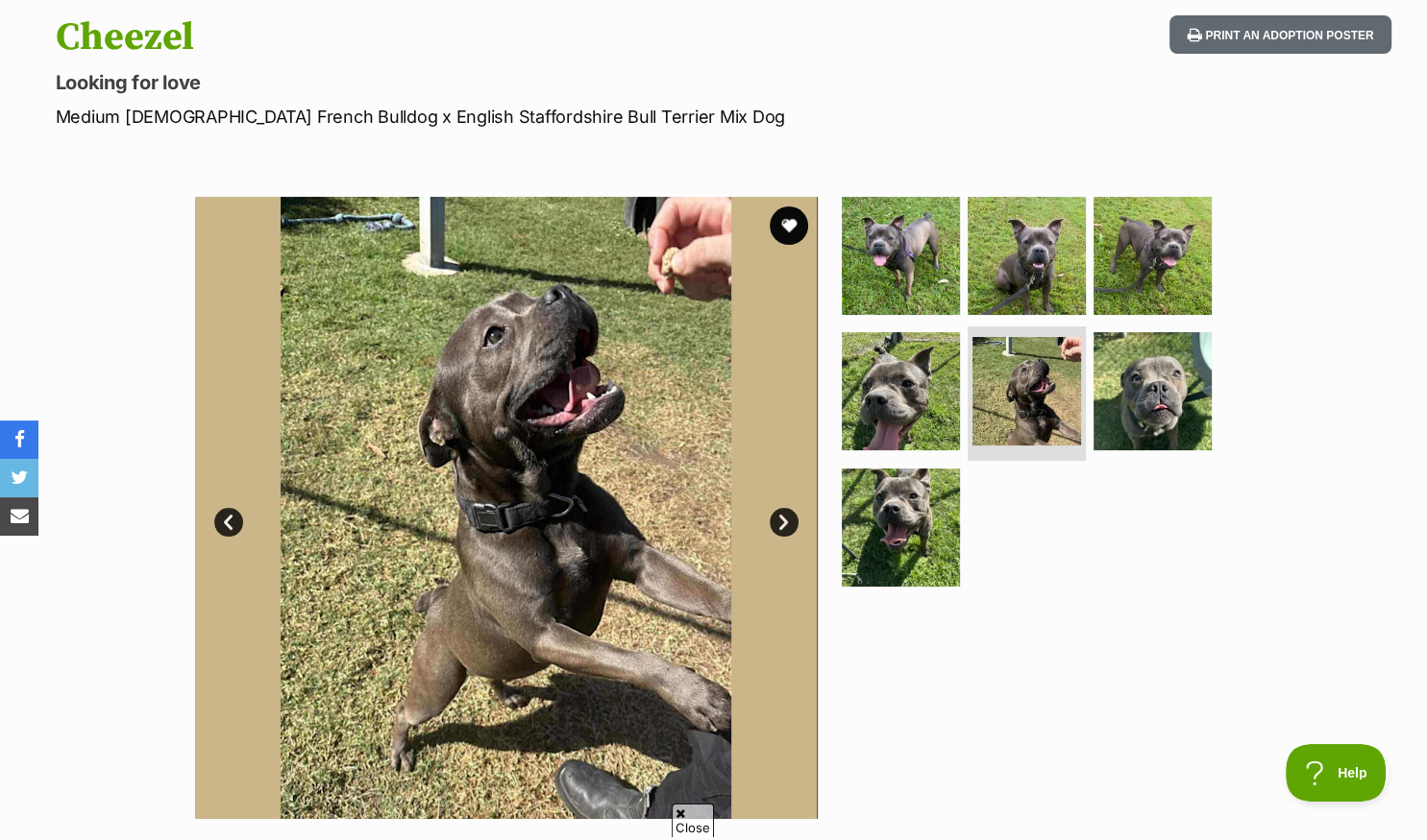
click at [778, 519] on link "Next" at bounding box center [784, 523] width 29 height 29
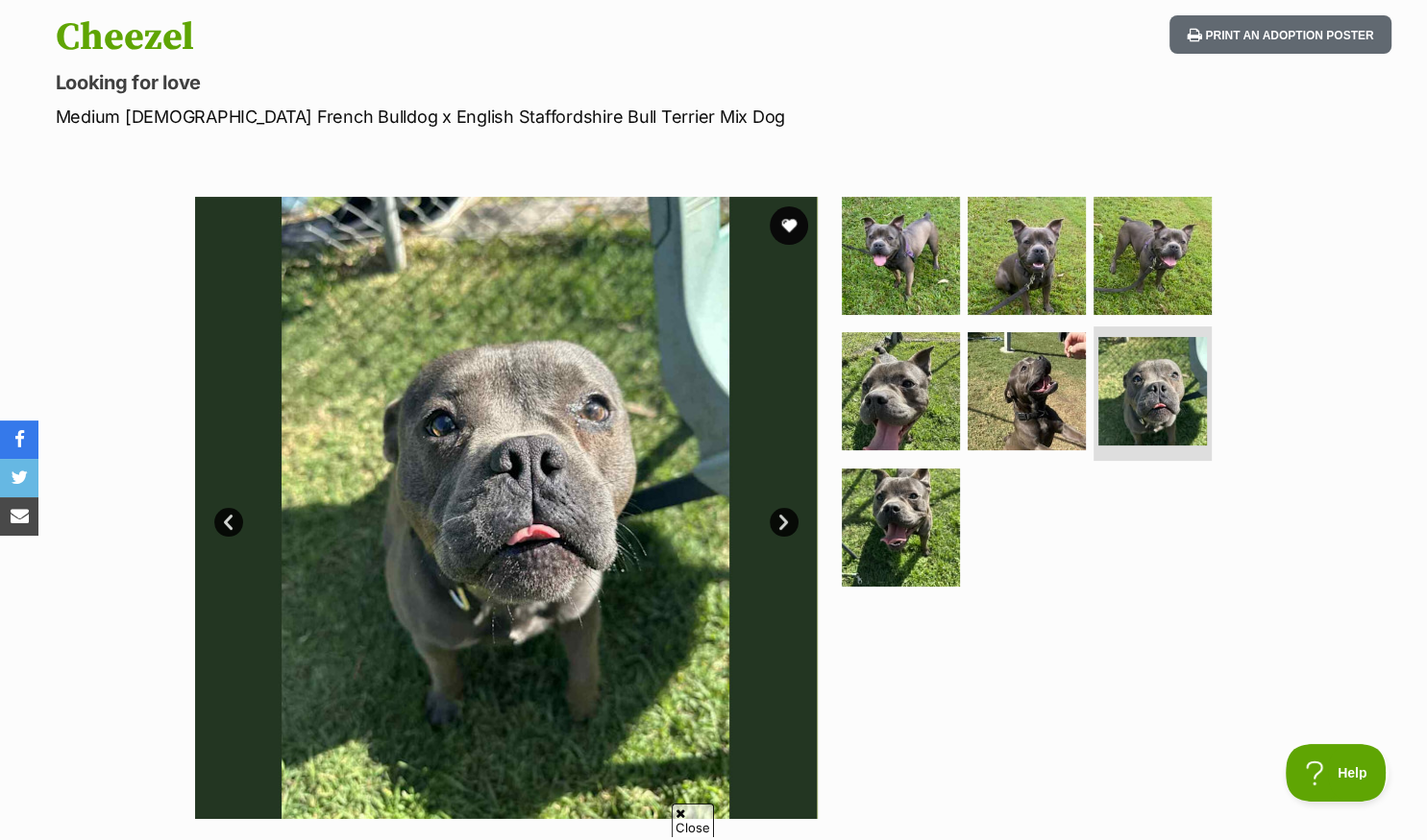
click at [778, 519] on link "Next" at bounding box center [784, 523] width 29 height 29
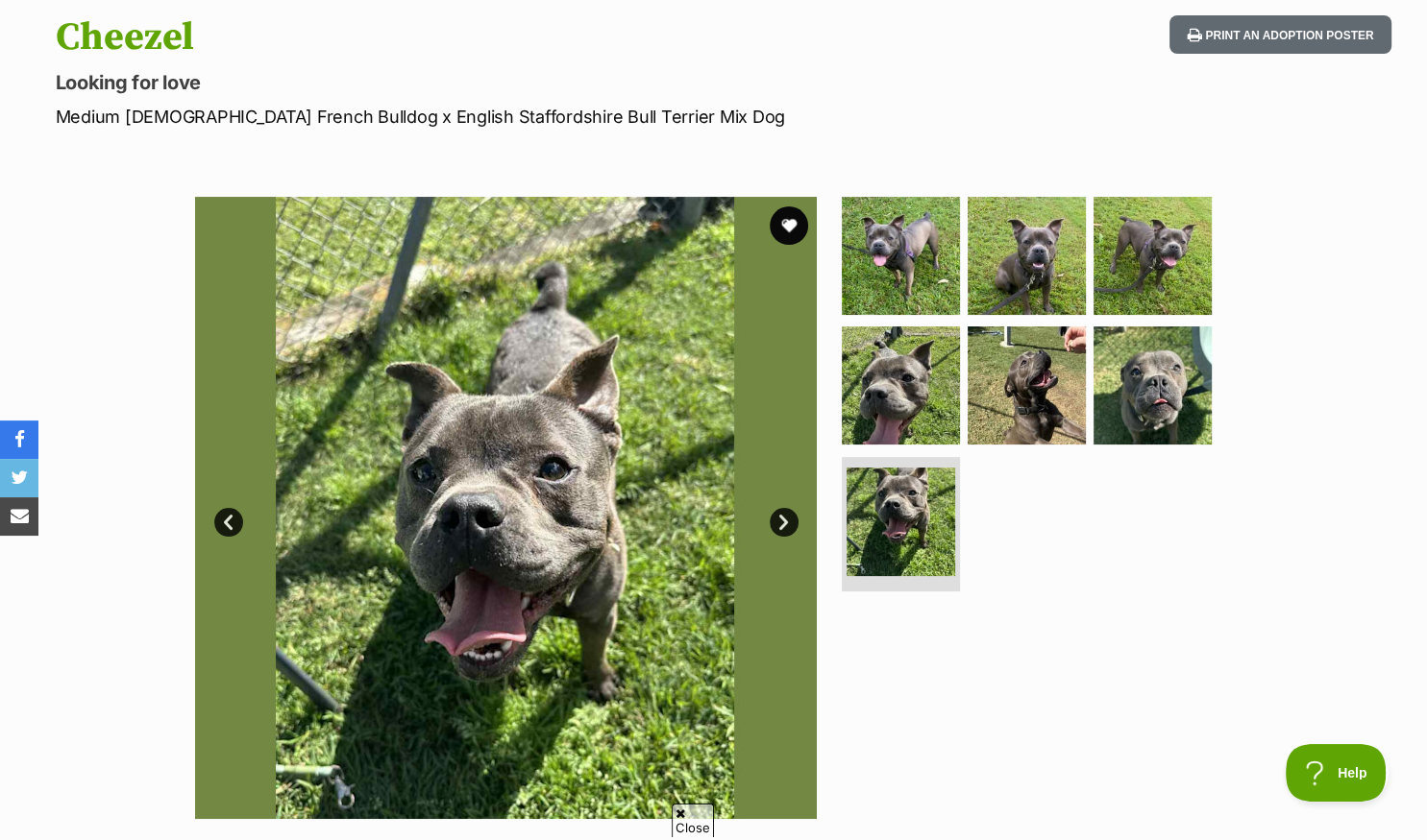
click at [778, 519] on link "Next" at bounding box center [784, 523] width 29 height 29
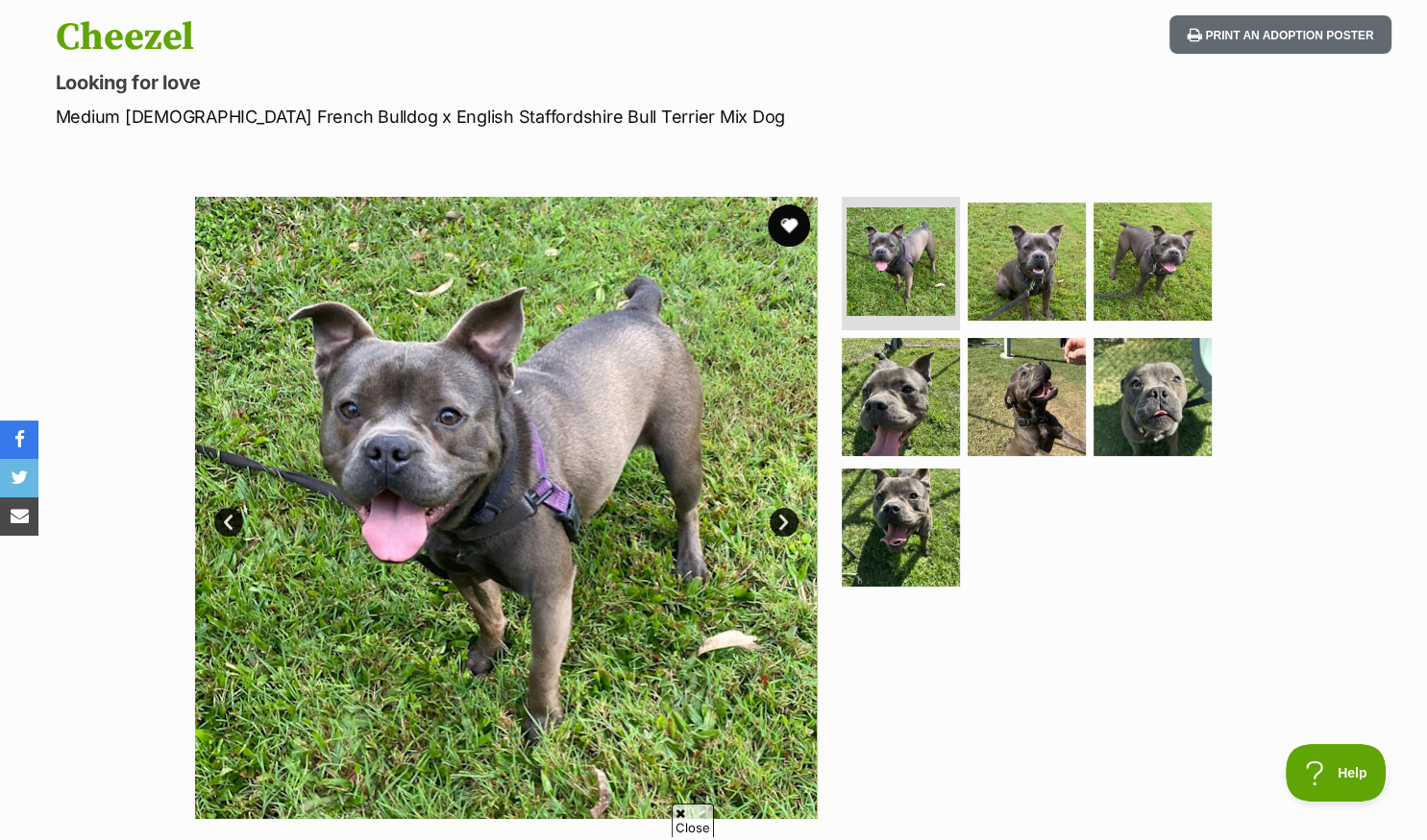
click at [786, 221] on button "favourite" at bounding box center [789, 226] width 42 height 42
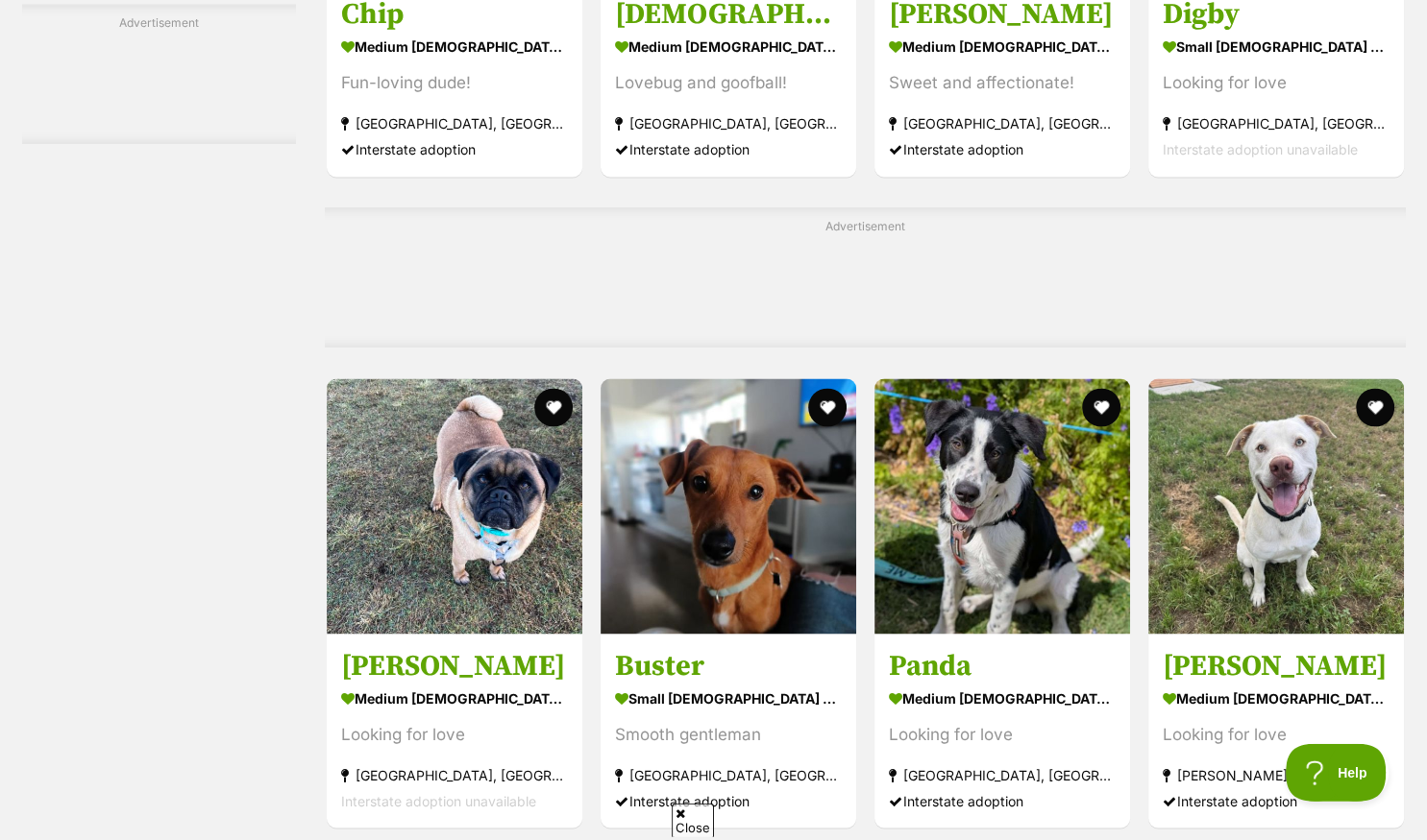
scroll to position [3043, 0]
